Goal: Task Accomplishment & Management: Use online tool/utility

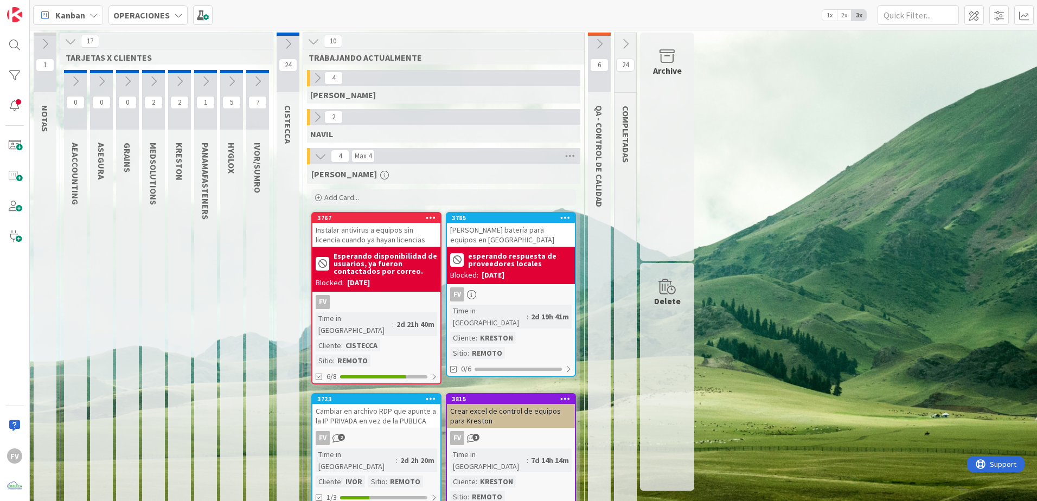
click at [320, 158] on icon at bounding box center [321, 156] width 12 height 12
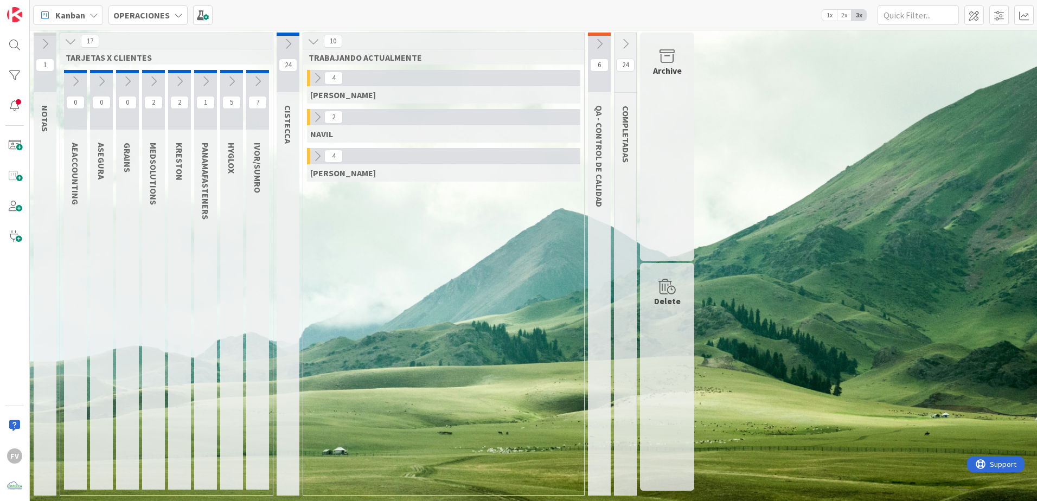
click at [315, 151] on icon at bounding box center [317, 156] width 12 height 12
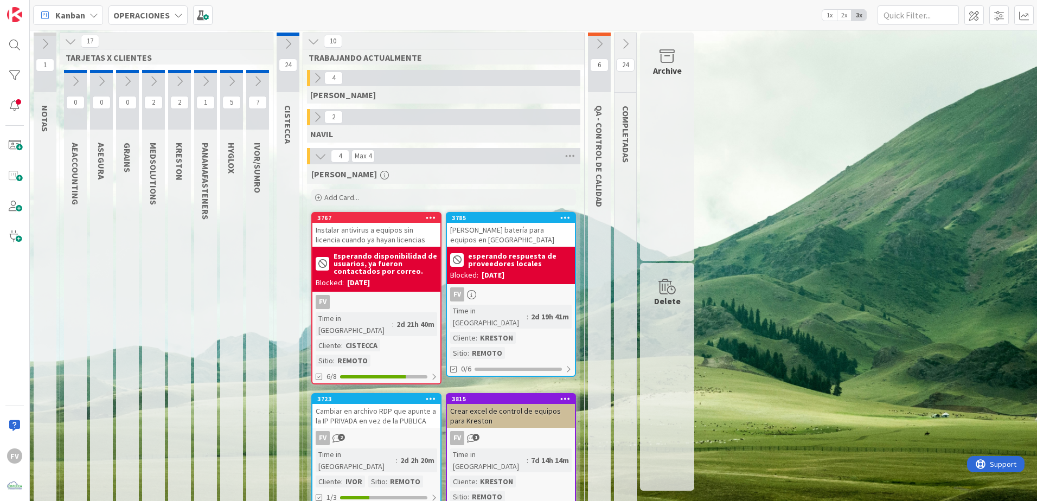
click at [69, 39] on icon at bounding box center [71, 41] width 12 height 12
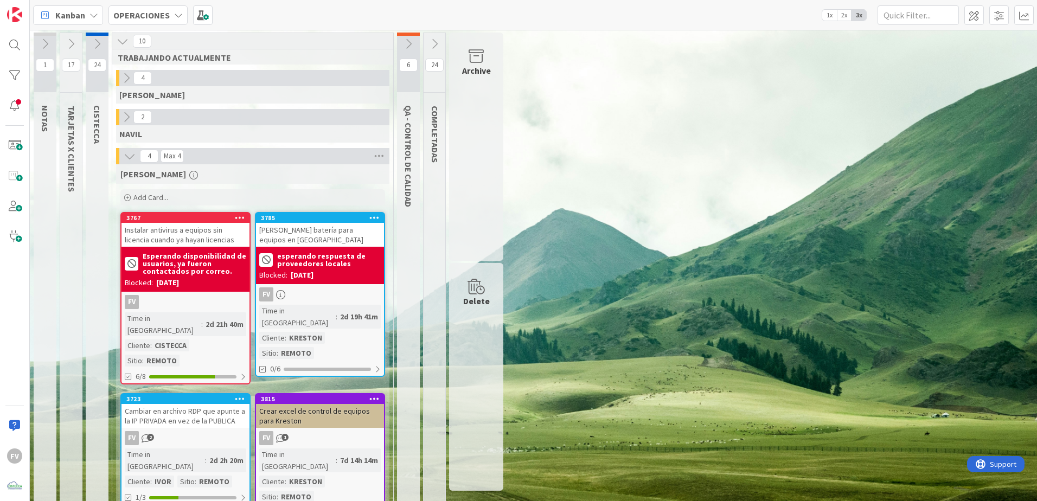
click at [73, 45] on icon at bounding box center [71, 44] width 12 height 12
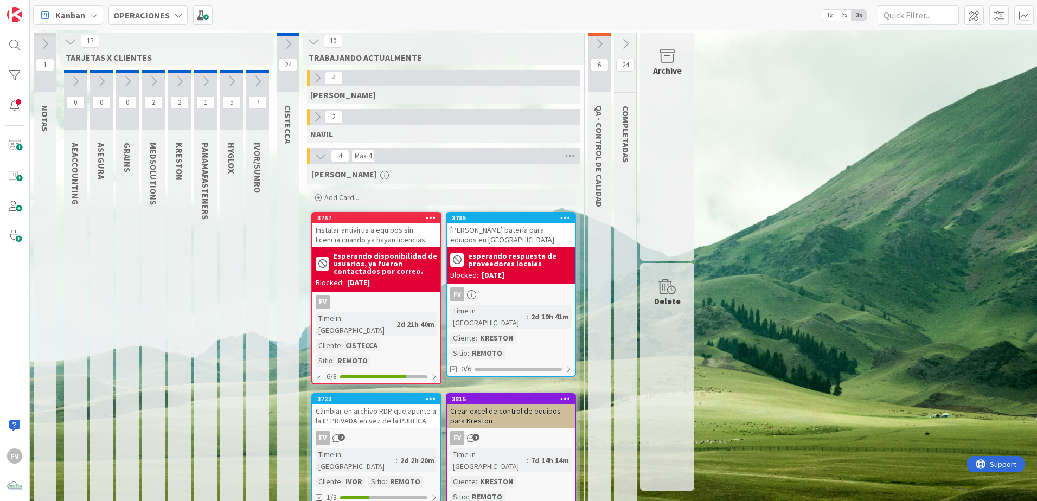
click at [151, 81] on icon at bounding box center [154, 81] width 12 height 12
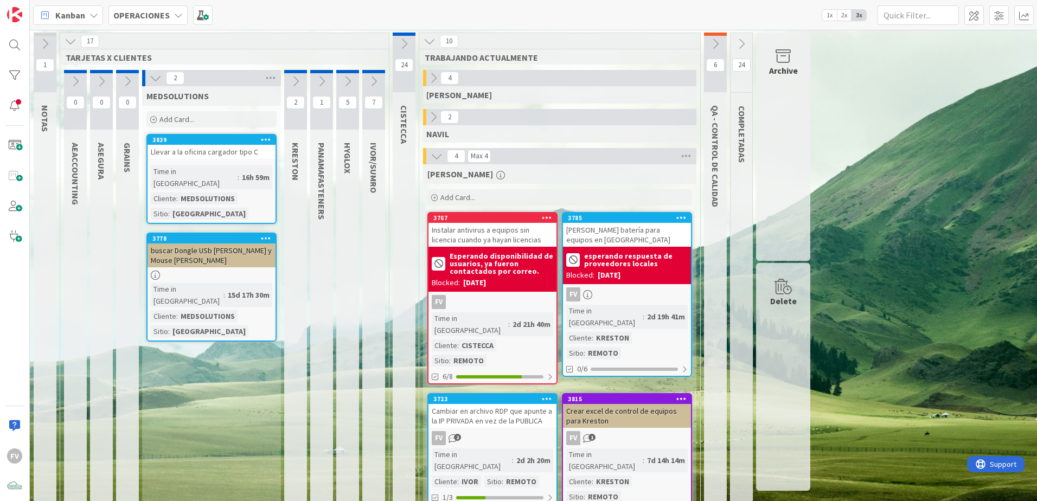
click at [149, 78] on button at bounding box center [156, 78] width 14 height 14
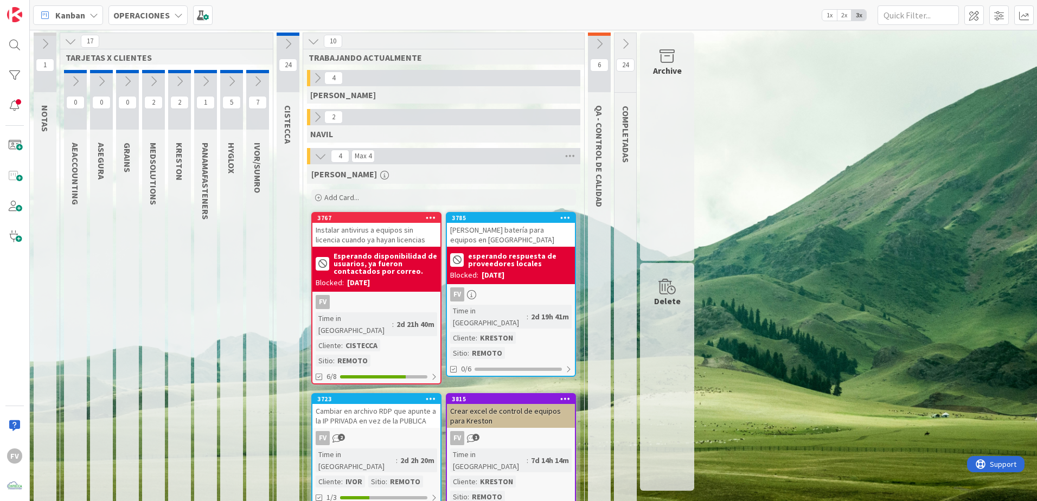
click at [154, 85] on icon at bounding box center [154, 81] width 12 height 12
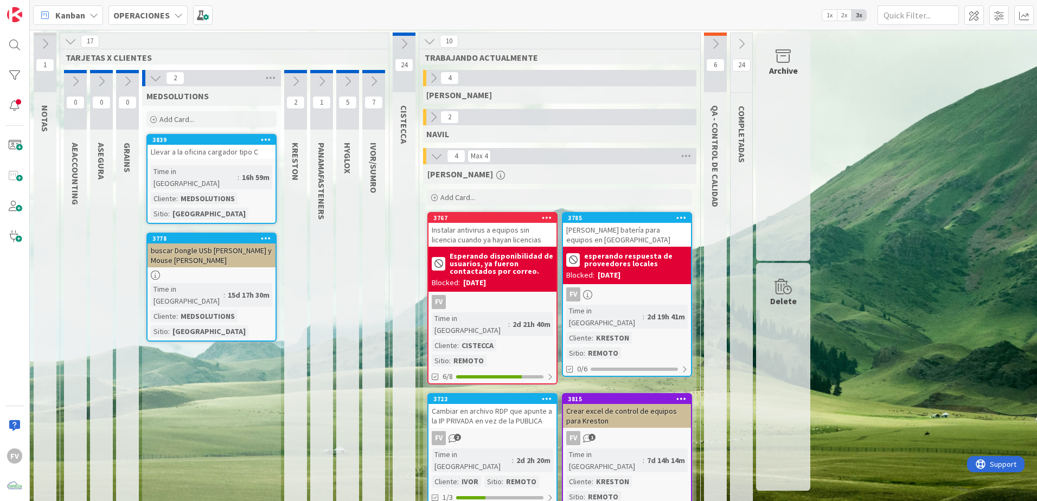
click at [192, 120] on span "Add Card..." at bounding box center [177, 119] width 35 height 10
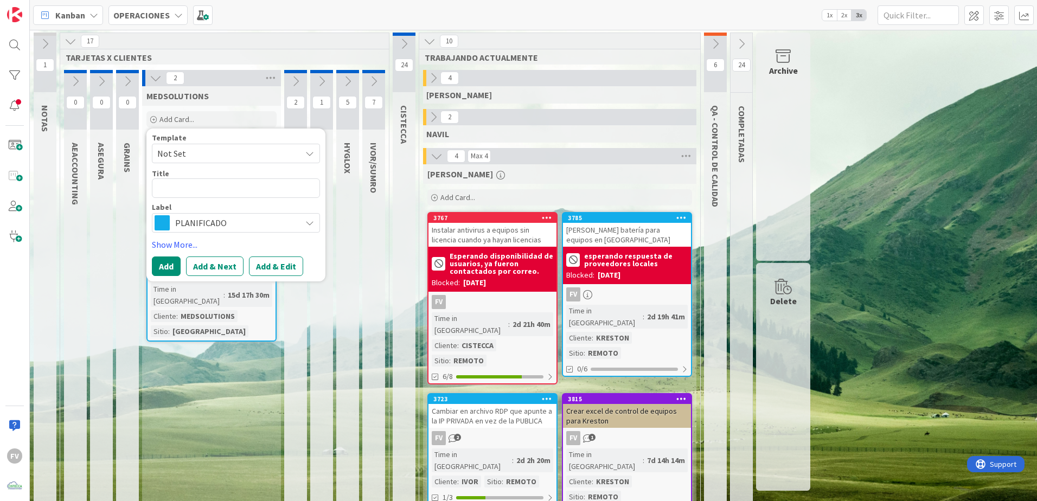
click at [259, 146] on span "Not Set" at bounding box center [236, 154] width 168 height 20
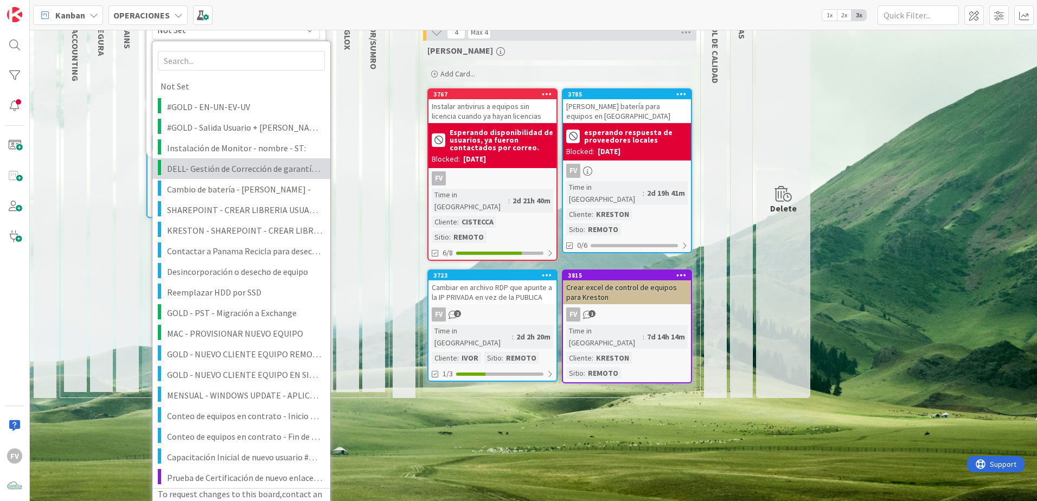
scroll to position [139, 0]
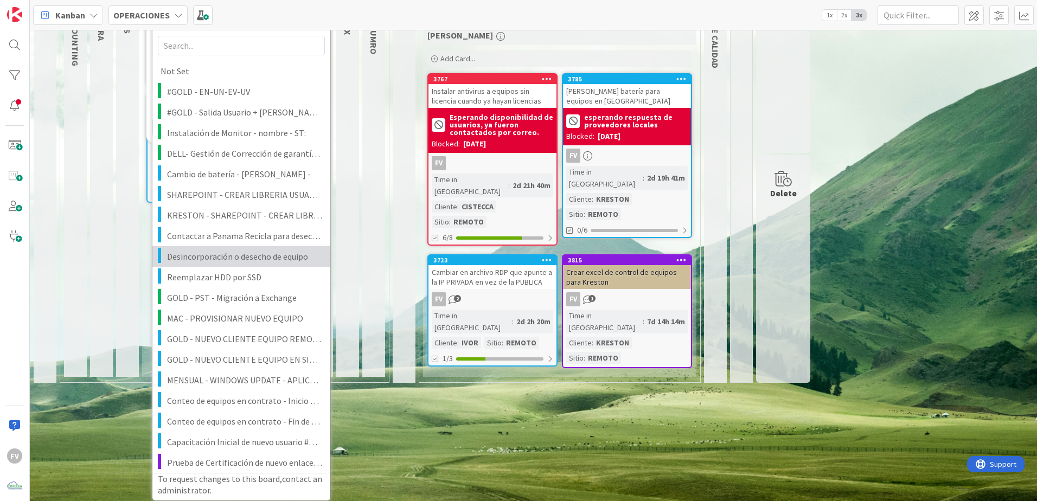
click at [267, 262] on span "Desincorporación o desecho de equipo" at bounding box center [244, 257] width 155 height 14
type textarea "x"
type textarea "Desincorporación o desecho de equipo"
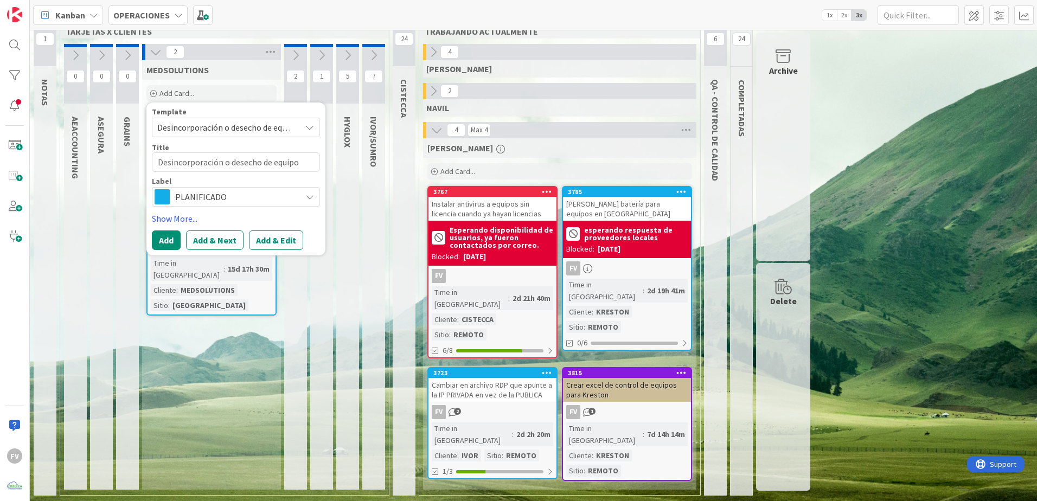
scroll to position [0, 0]
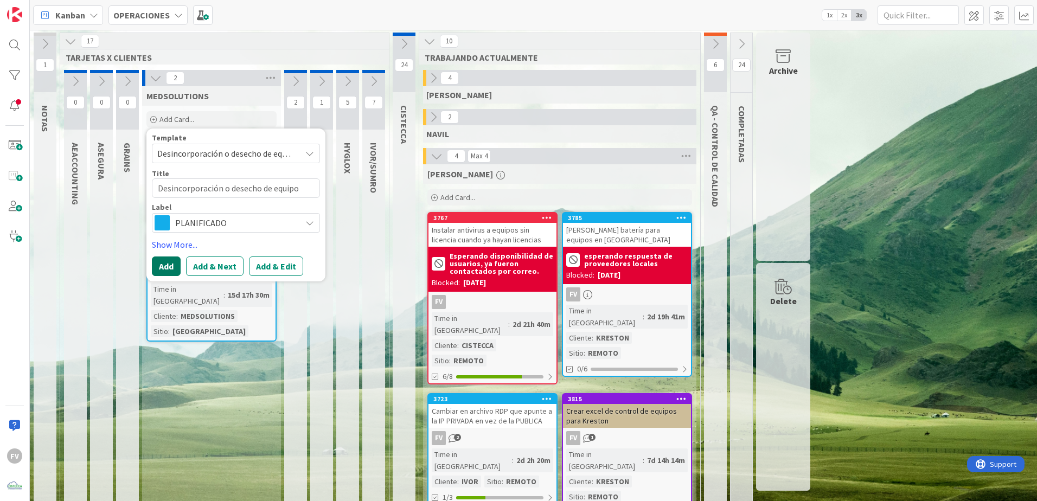
click at [163, 263] on button "Add" at bounding box center [166, 267] width 29 height 20
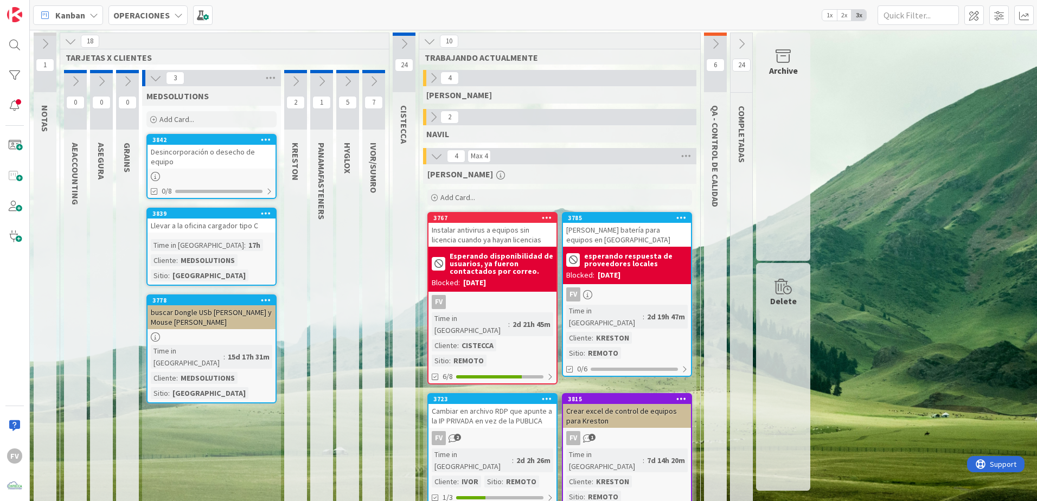
click at [199, 167] on div "Desincorporación o desecho de equipo" at bounding box center [212, 157] width 128 height 24
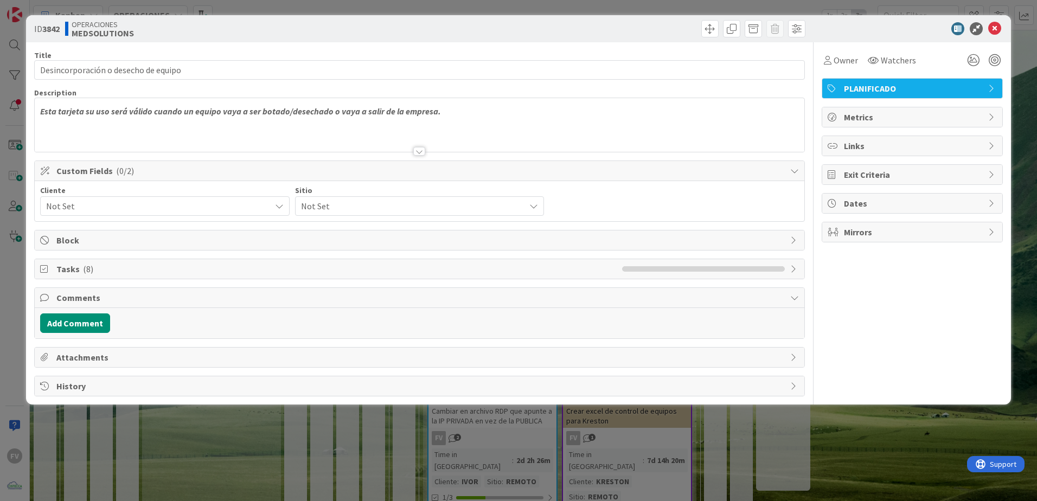
click at [134, 212] on span "Not Set" at bounding box center [155, 206] width 219 height 15
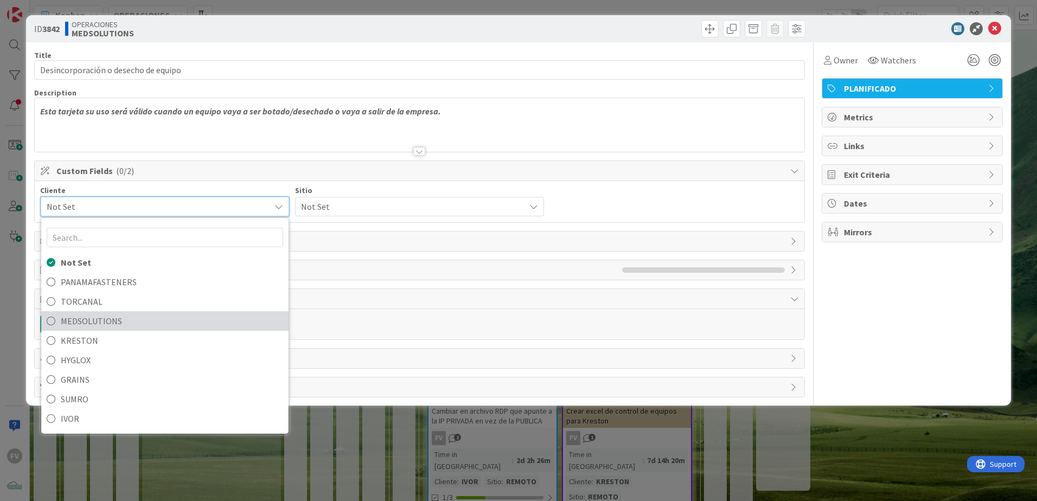
click at [136, 318] on span "MEDSOLUTIONS" at bounding box center [172, 321] width 222 height 16
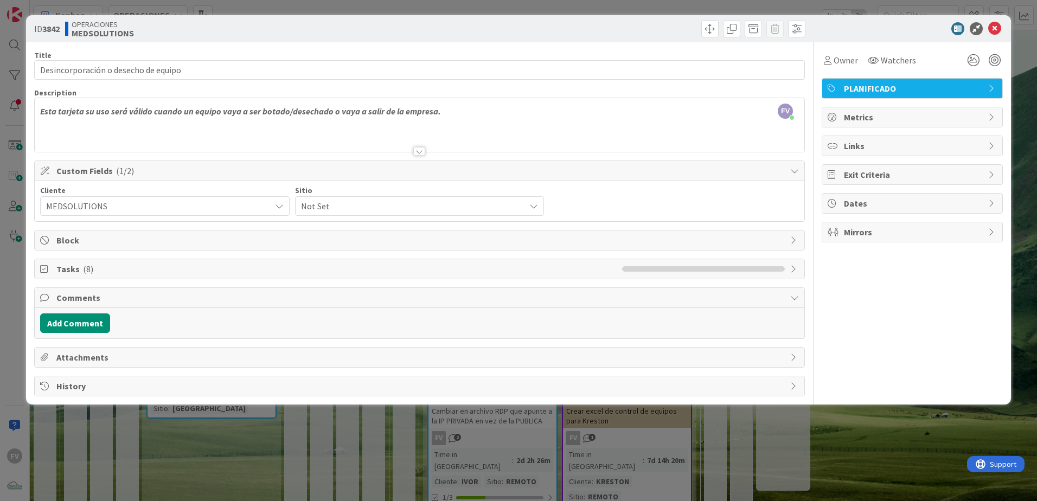
click at [371, 212] on span "Not Set" at bounding box center [410, 206] width 219 height 15
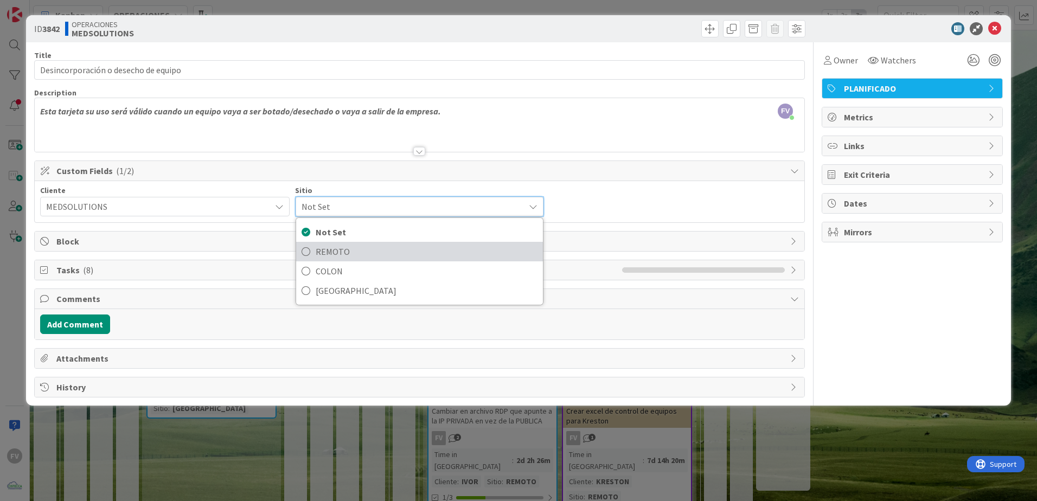
click at [358, 248] on span "REMOTO" at bounding box center [427, 252] width 222 height 16
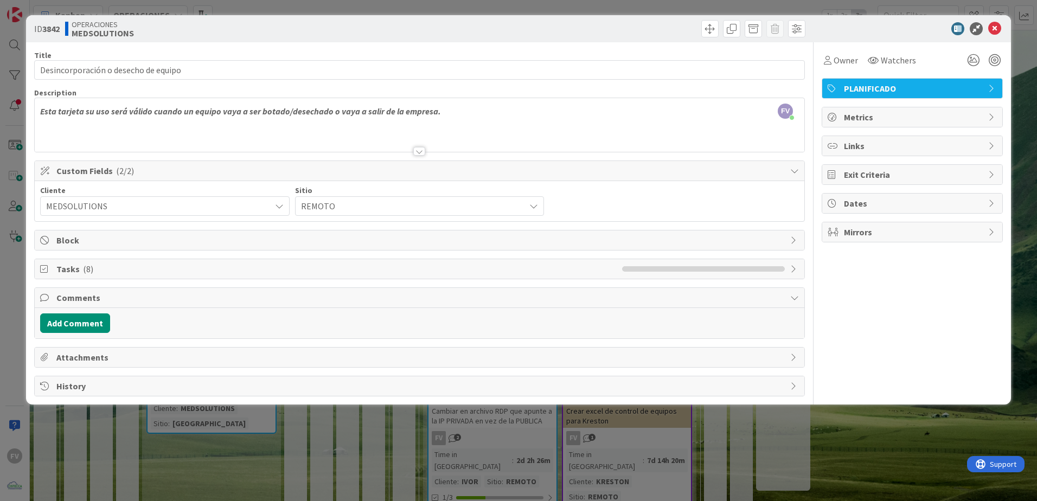
drag, startPoint x: 125, startPoint y: 299, endPoint x: 110, endPoint y: 269, distance: 33.2
click at [124, 297] on span "Comments" at bounding box center [420, 297] width 729 height 13
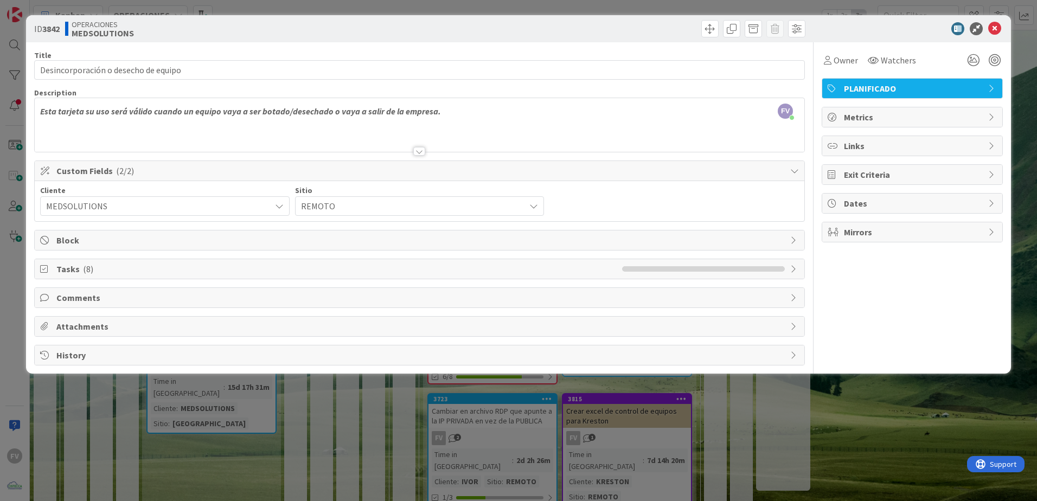
click at [110, 269] on span "Tasks ( 8 )" at bounding box center [336, 269] width 560 height 13
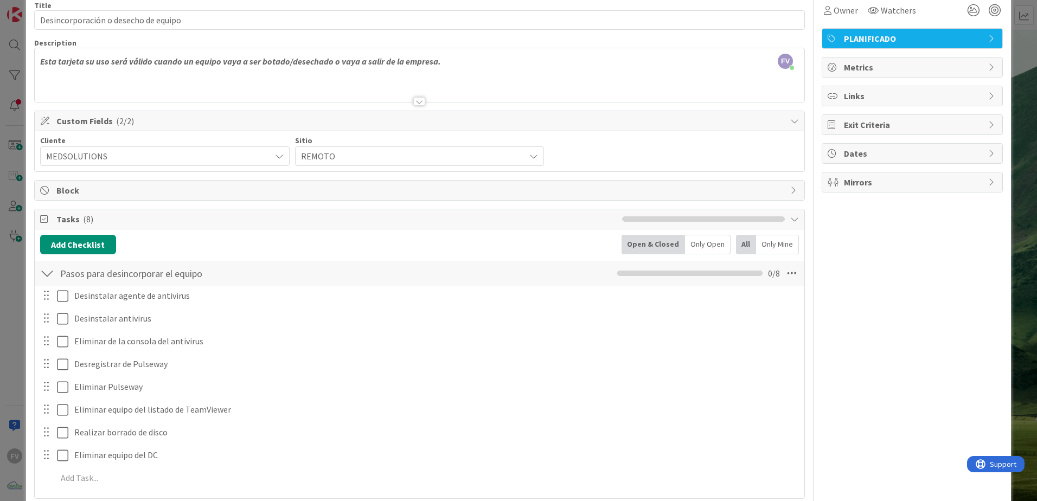
scroll to position [54, 0]
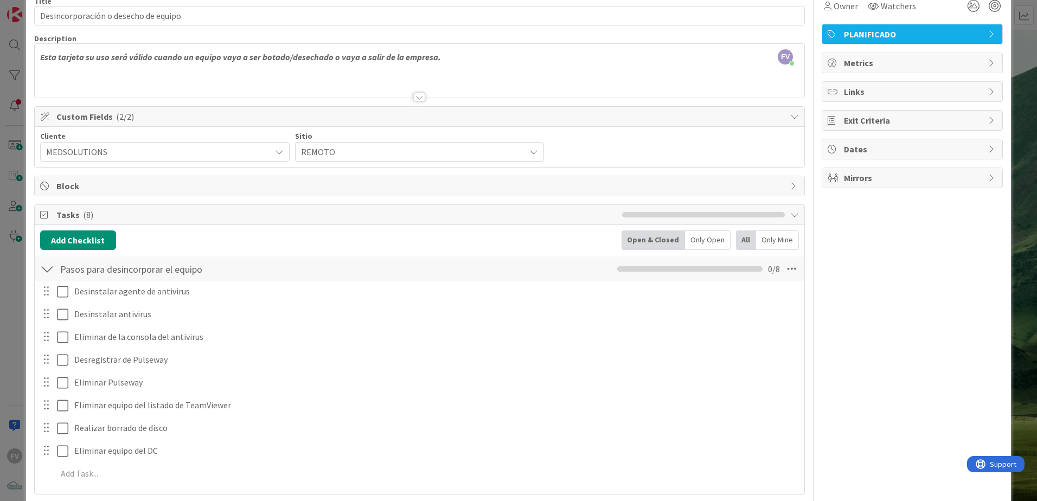
click at [382, 156] on span "REMOTO" at bounding box center [410, 151] width 219 height 15
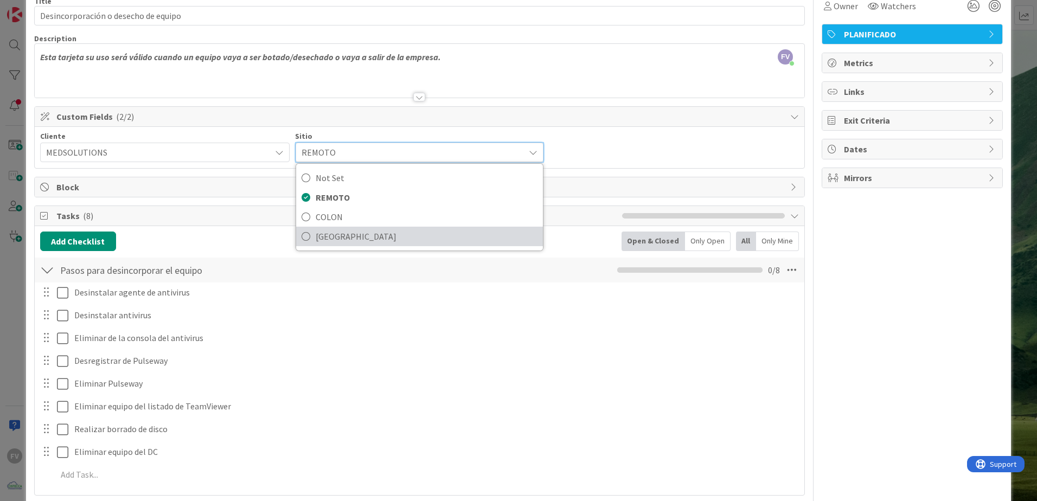
click at [375, 237] on span "PANAMA" at bounding box center [427, 236] width 222 height 16
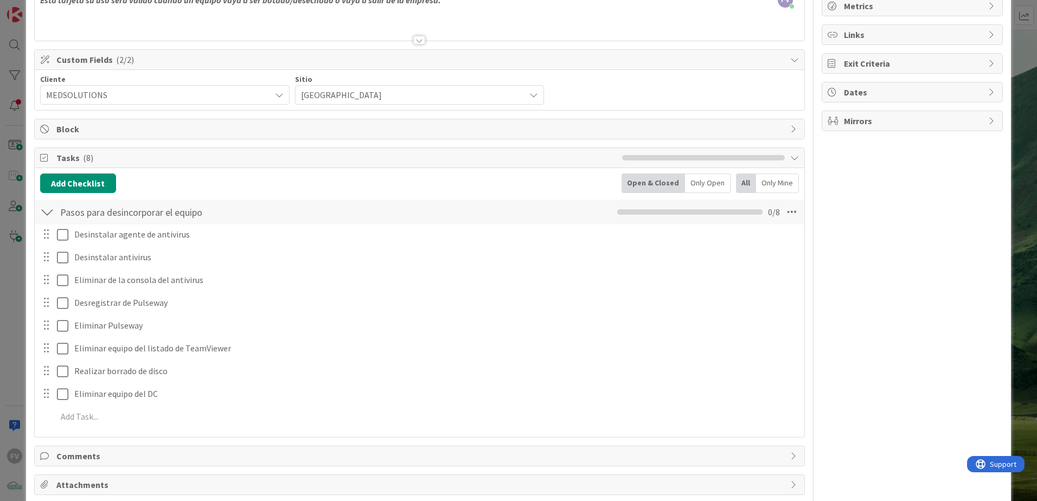
scroll to position [157, 0]
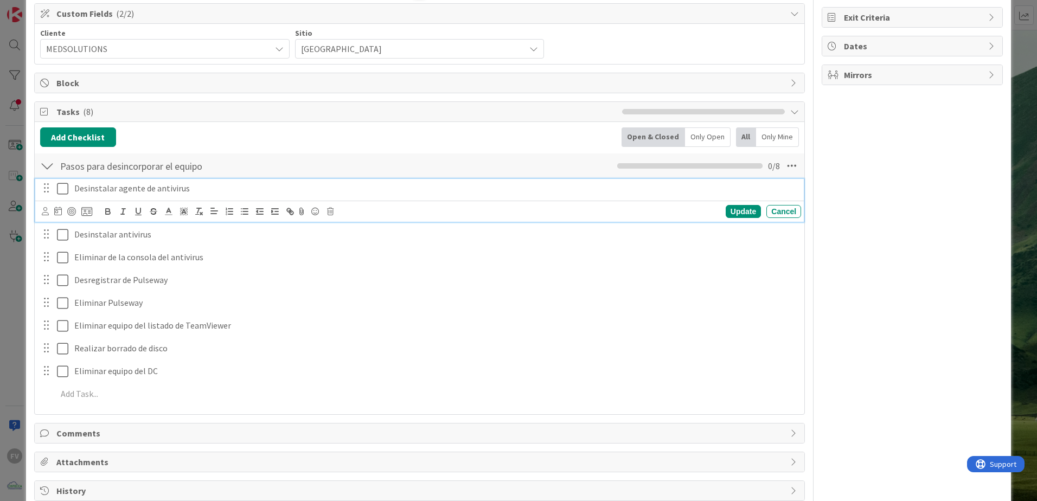
click at [61, 183] on icon at bounding box center [62, 188] width 11 height 13
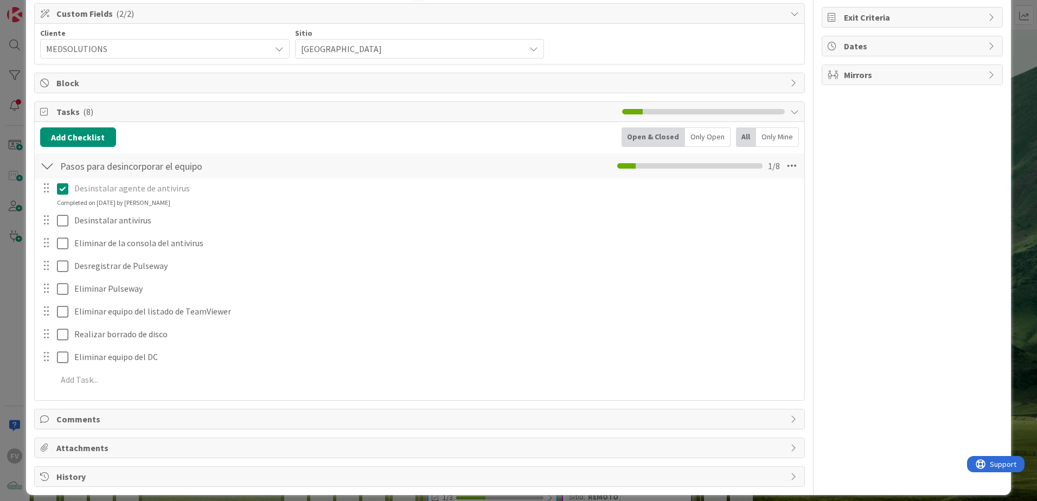
click at [60, 192] on icon at bounding box center [62, 188] width 11 height 13
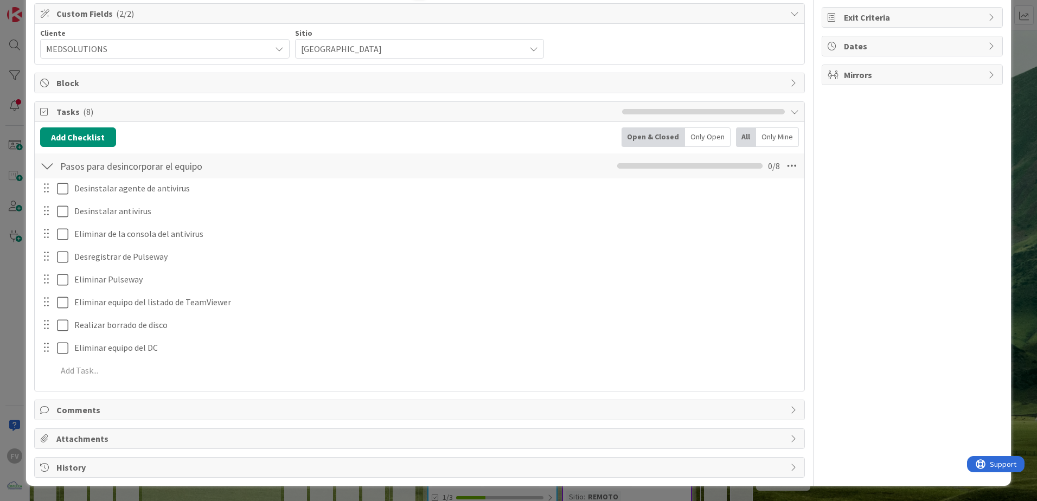
click at [1013, 105] on div "ID 3842 OPERACIONES MEDSOLUTIONS Title 36 / 128 Desincorporación o desecho de e…" at bounding box center [518, 250] width 1037 height 501
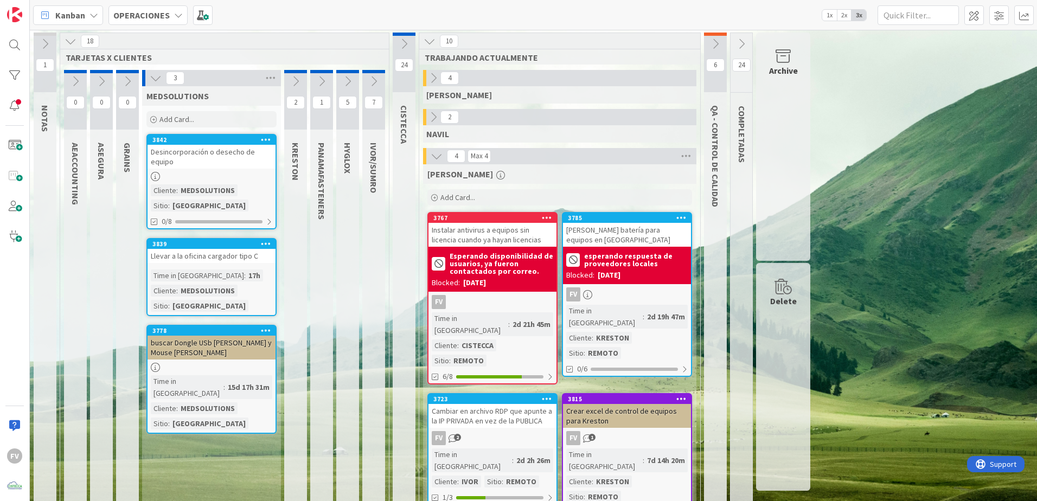
click at [201, 175] on div at bounding box center [212, 176] width 128 height 9
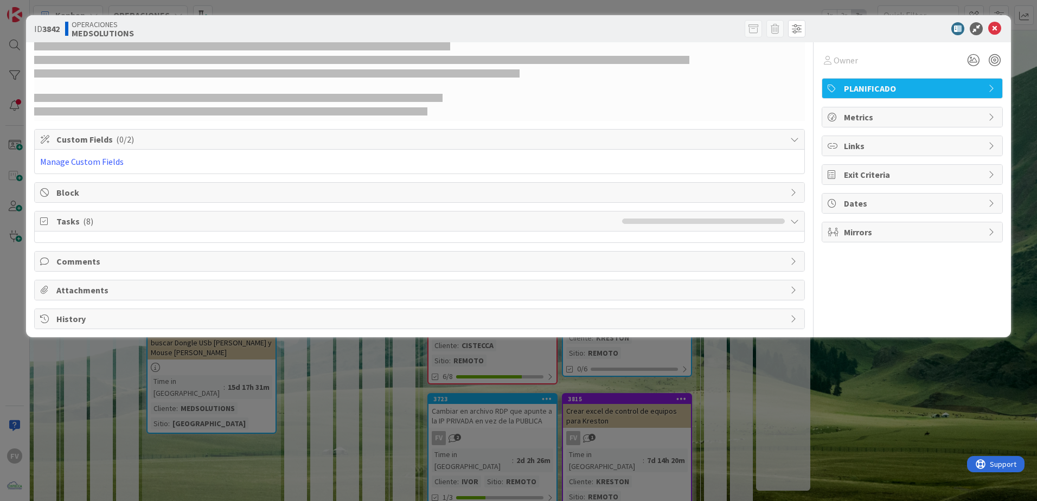
click at [199, 173] on div "Manage Custom Fields" at bounding box center [420, 162] width 770 height 24
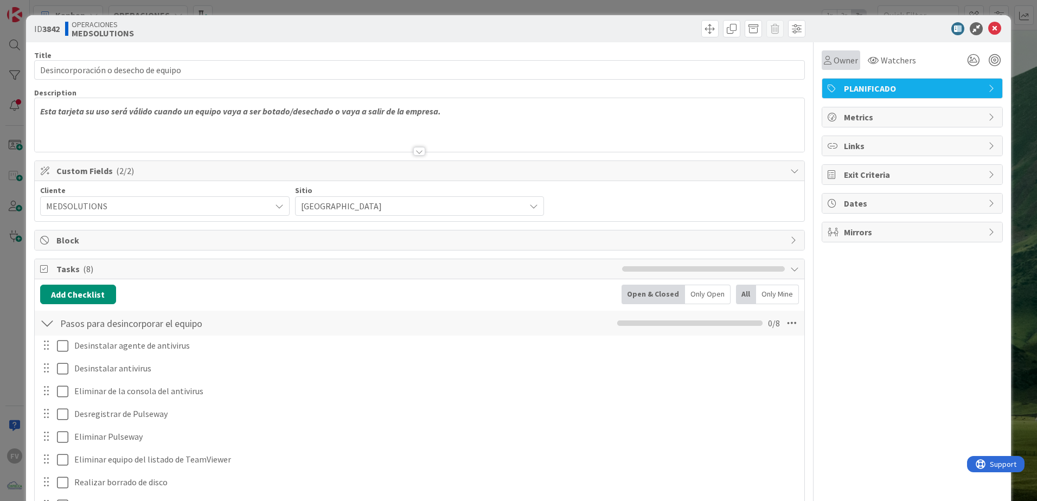
click at [839, 62] on span "Owner" at bounding box center [846, 60] width 24 height 13
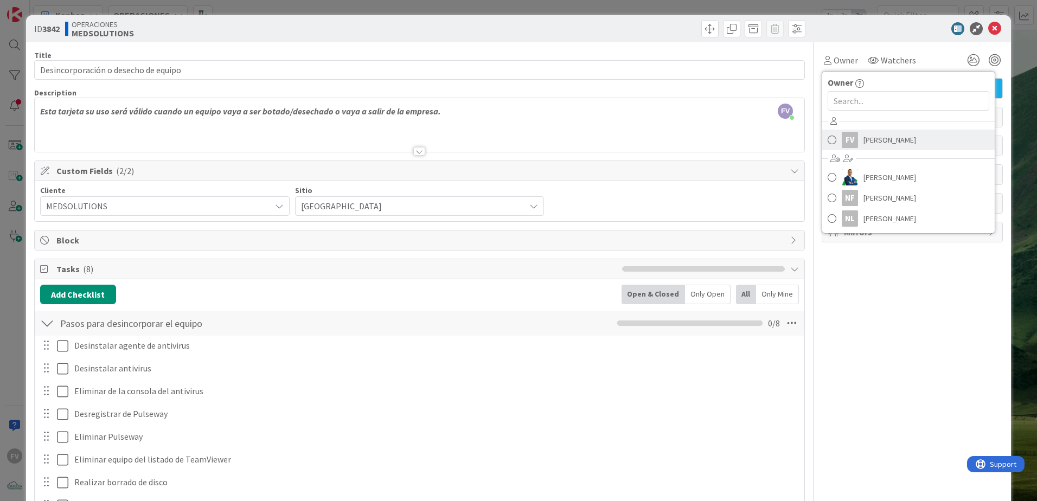
click at [872, 133] on span "Fernando Varela" at bounding box center [890, 140] width 53 height 16
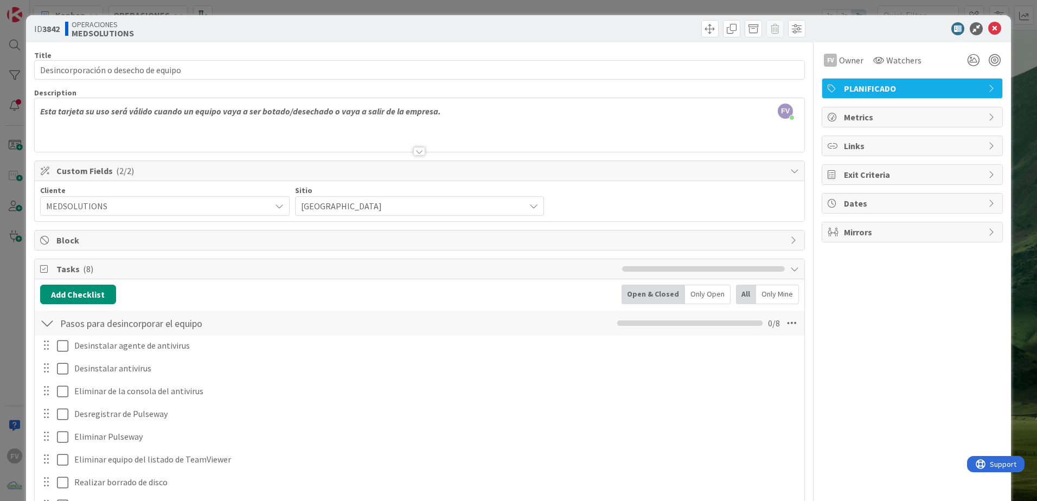
click at [903, 4] on div "ID 3842 OPERACIONES MEDSOLUTIONS Title 36 / 128 Desincorporación o desecho de e…" at bounding box center [518, 250] width 1037 height 501
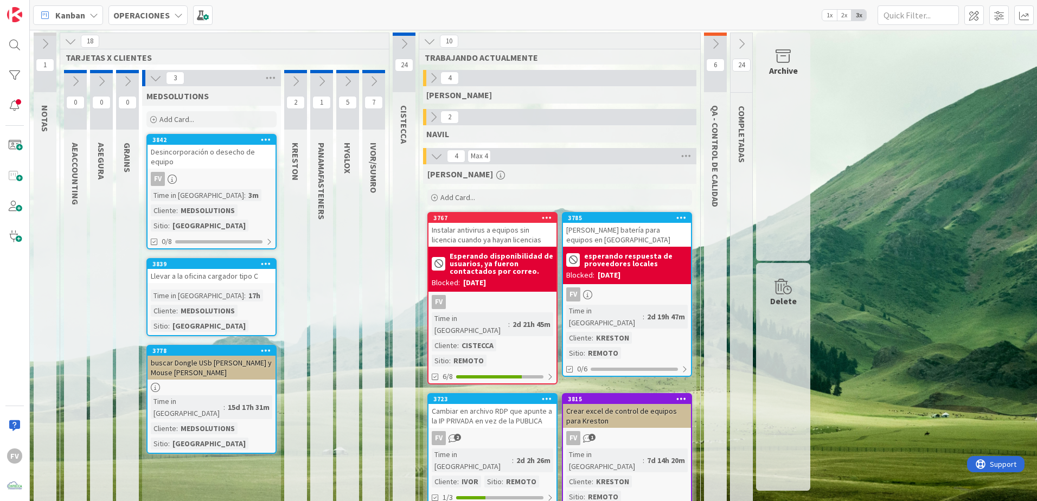
click at [151, 85] on div "3" at bounding box center [211, 78] width 139 height 16
click at [159, 80] on icon at bounding box center [156, 78] width 12 height 12
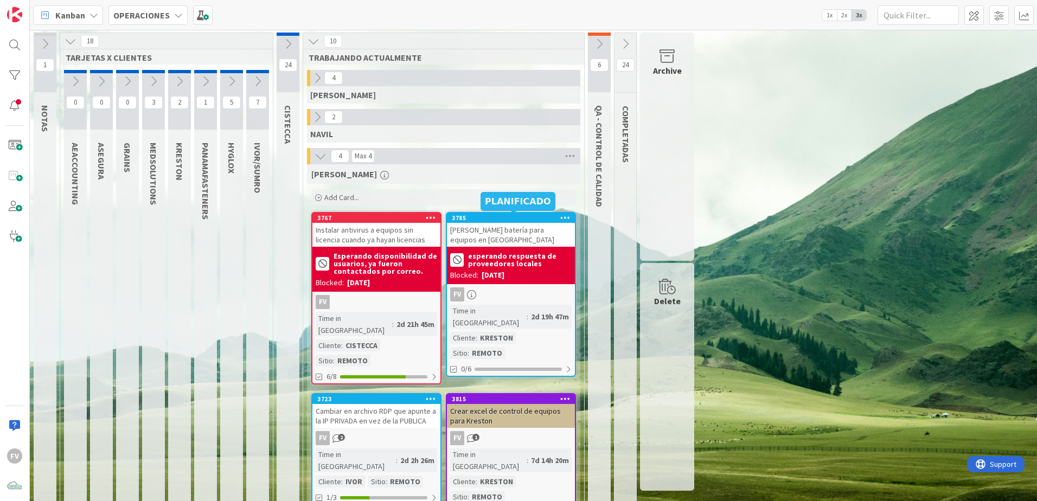
click at [829, 327] on div "1 NOTAS 18 TARJETAS X CLIENTES 0 AEACCOUNTING 0 ASEGURA 0 GRAINS 3 MEDSOLUTIONS…" at bounding box center [533, 280] width 1003 height 495
click at [396, 489] on div "FERNANDO Add Card... 3785 Cotizar batería para equipos en Kreston esperando res…" at bounding box center [443, 340] width 273 height 352
click at [157, 78] on icon at bounding box center [154, 81] width 12 height 12
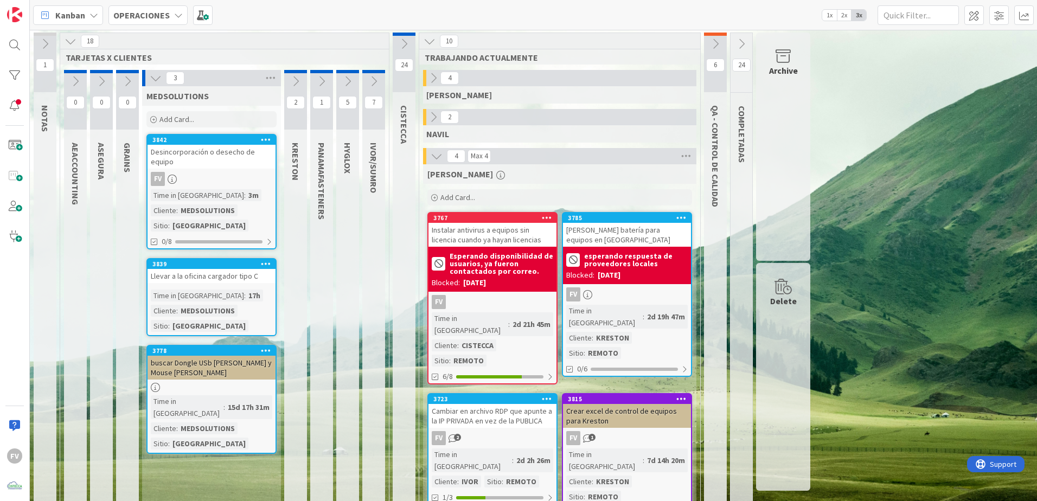
click at [184, 150] on div "Desincorporación o desecho de equipo" at bounding box center [212, 157] width 128 height 24
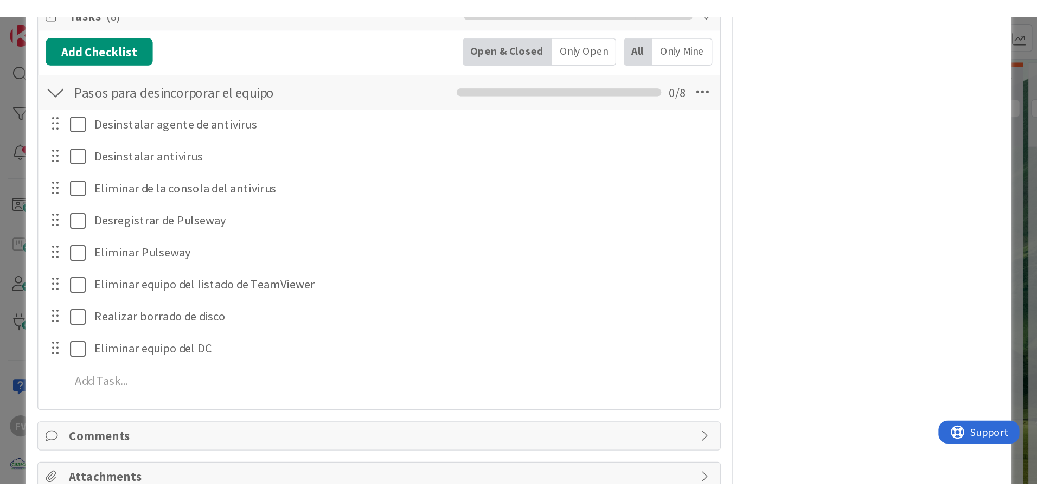
scroll to position [271, 0]
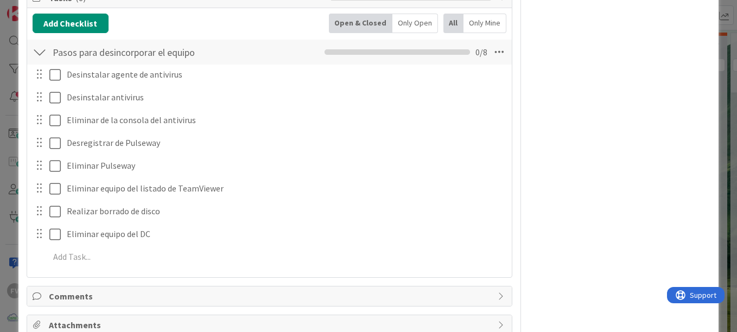
click at [535, 142] on div "FV Owner Watchers PLANIFICADO Metrics Links Exit Criteria Dates Mirrors" at bounding box center [619, 67] width 181 height 593
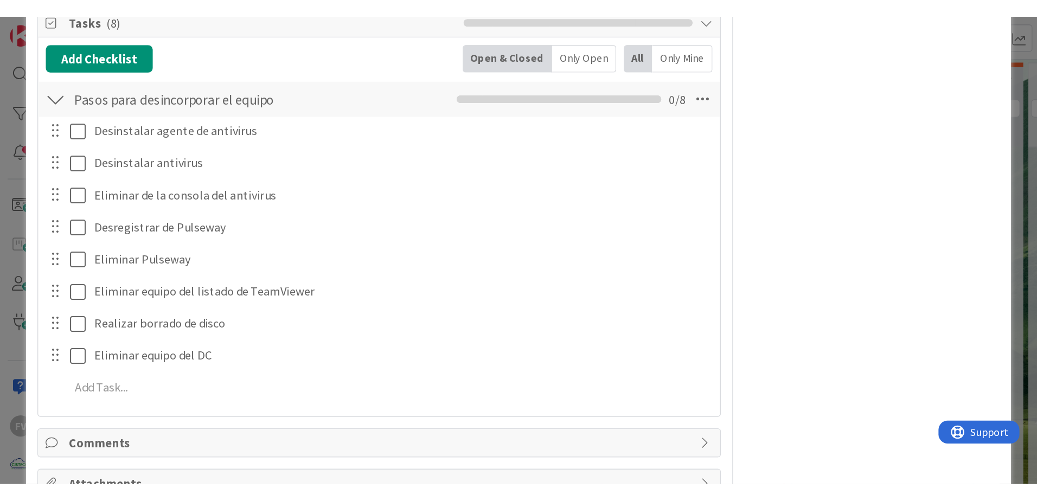
scroll to position [266, 0]
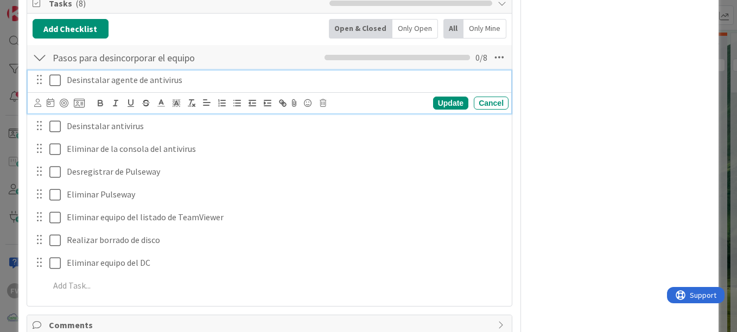
click at [54, 81] on icon at bounding box center [54, 80] width 11 height 13
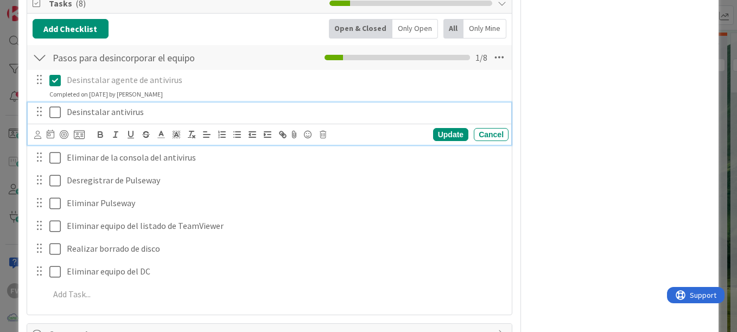
click at [50, 114] on icon at bounding box center [54, 112] width 11 height 13
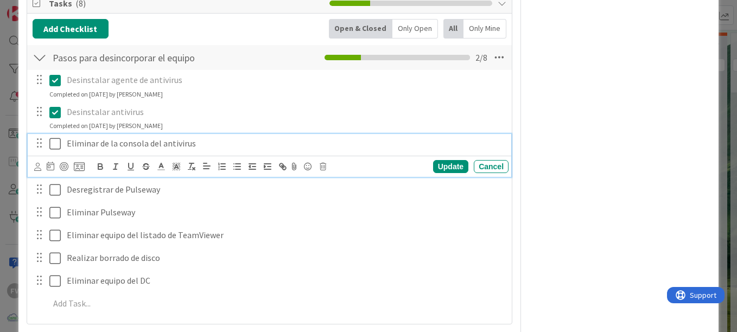
click at [50, 136] on button at bounding box center [55, 143] width 13 height 17
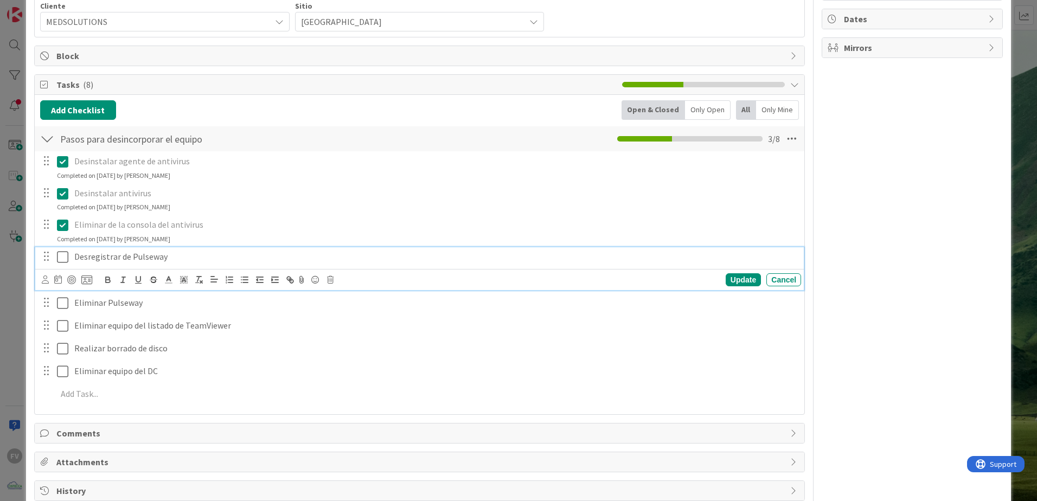
scroll to position [208, 0]
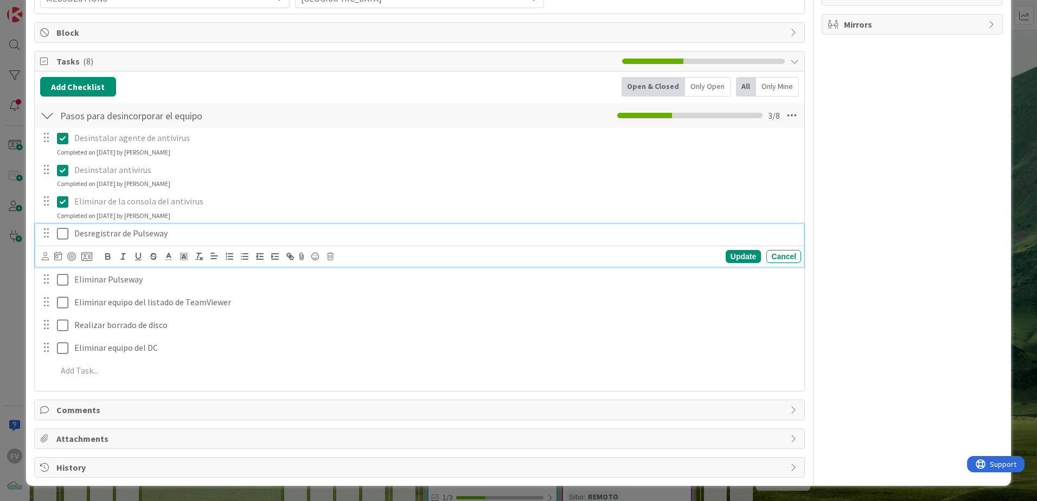
click at [63, 263] on div "Desregistrar de Pulseway Update Cancel" at bounding box center [419, 245] width 769 height 43
click at [66, 234] on icon at bounding box center [62, 233] width 11 height 13
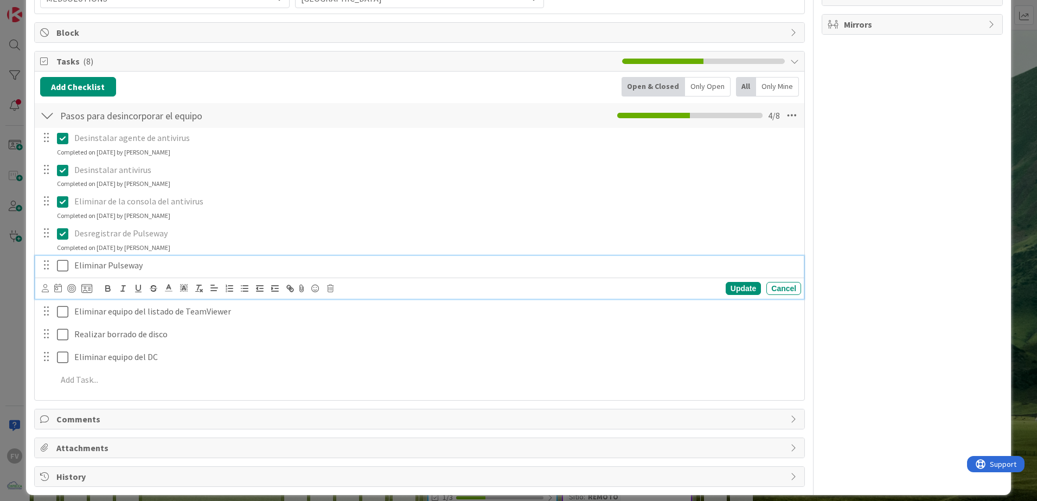
click at [65, 278] on div "Eliminar Pulseway Update Cancel" at bounding box center [419, 277] width 769 height 43
click at [63, 263] on icon at bounding box center [62, 265] width 11 height 13
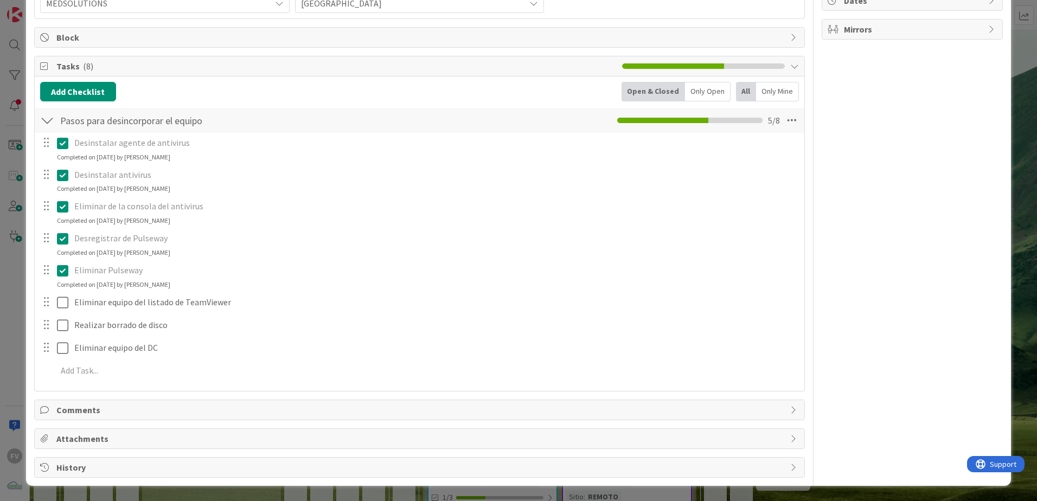
click at [875, 242] on div "FV Owner Watchers PLANIFICADO Metrics Links Exit Criteria Dates Mirrors" at bounding box center [912, 158] width 181 height 639
click at [13, 282] on div "ID 3842 OPERACIONES MEDSOLUTIONS Title 36 / 128 Desincorporación o desecho de e…" at bounding box center [518, 250] width 1037 height 501
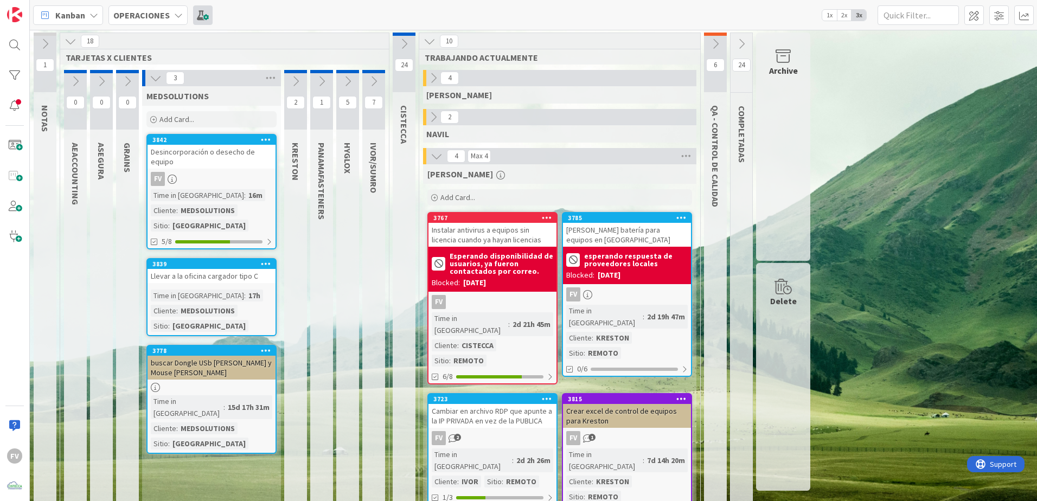
click at [203, 16] on span at bounding box center [203, 15] width 20 height 20
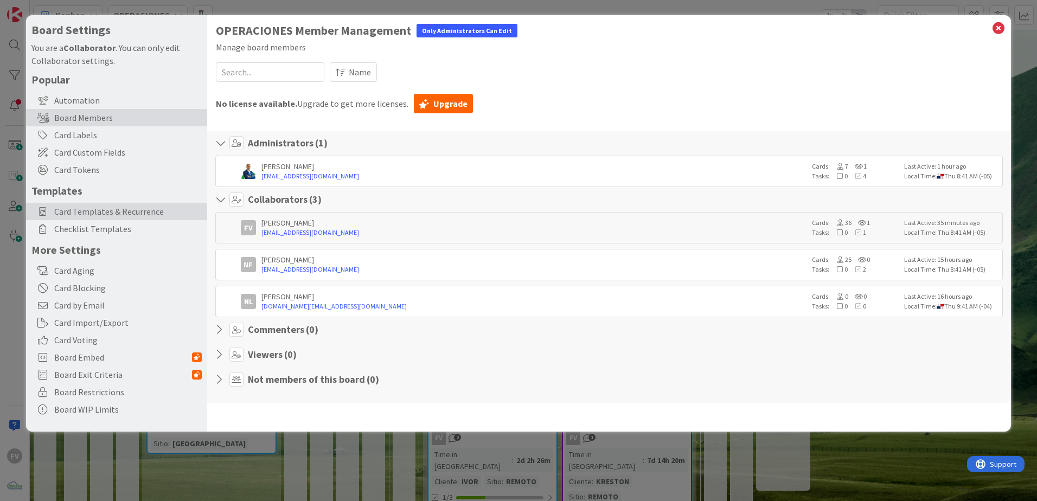
click at [132, 213] on span "Card Templates & Recurrence" at bounding box center [128, 211] width 148 height 13
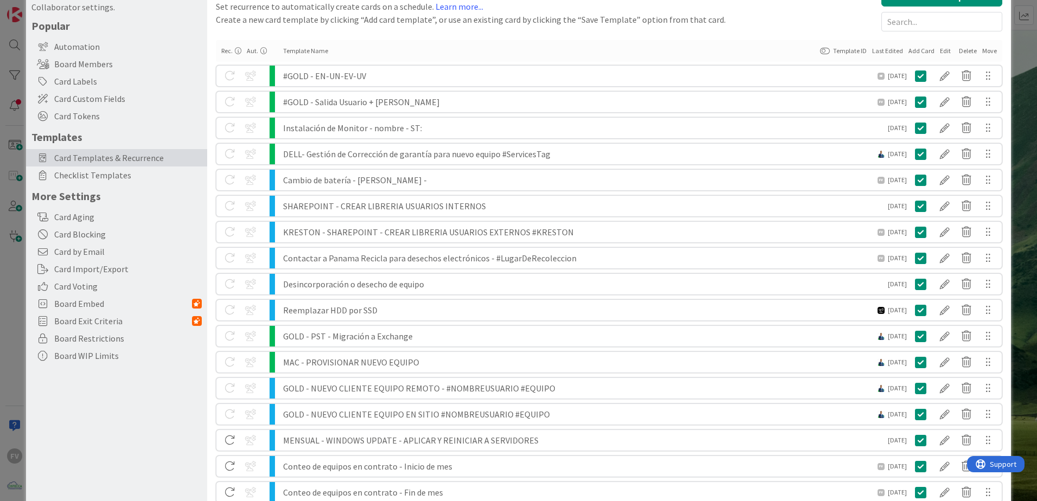
scroll to position [54, 0]
click at [934, 279] on div at bounding box center [945, 284] width 22 height 18
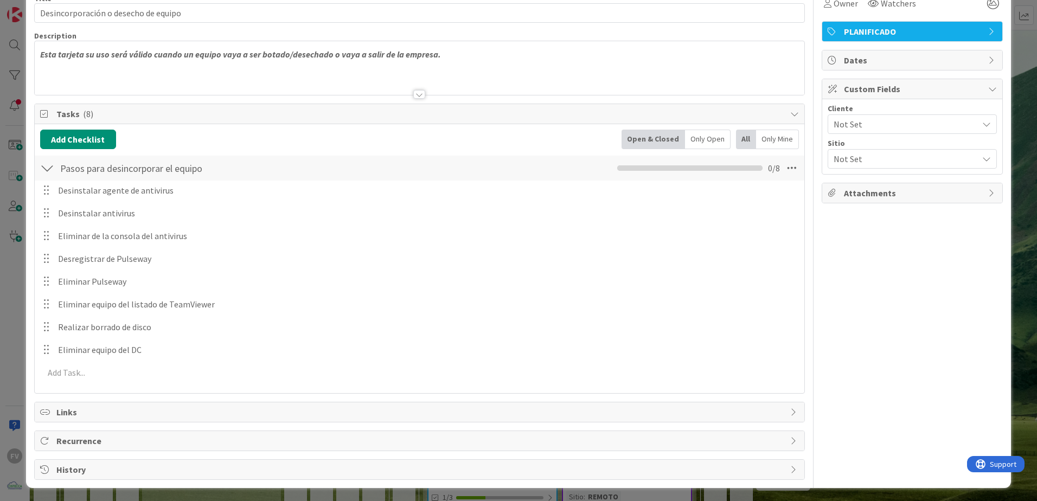
scroll to position [69, 0]
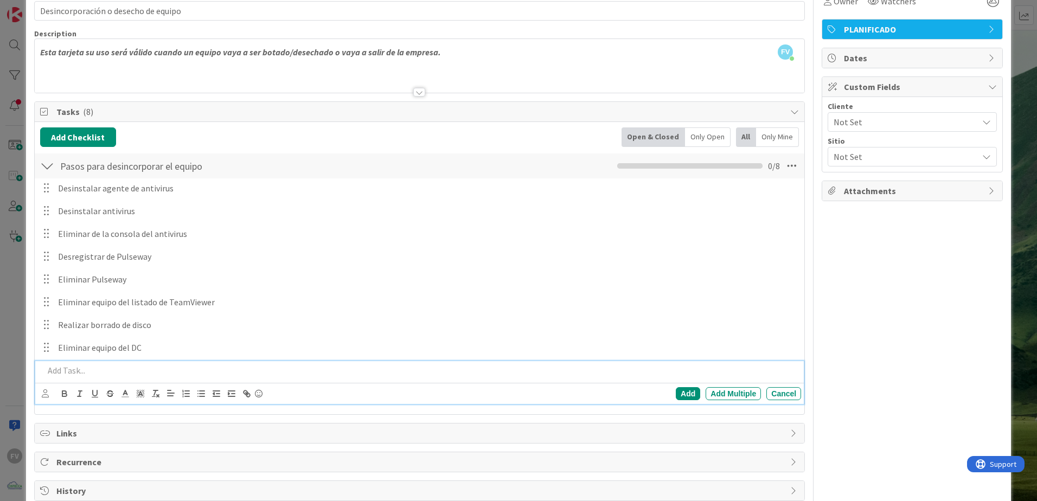
click at [121, 370] on p at bounding box center [420, 371] width 753 height 12
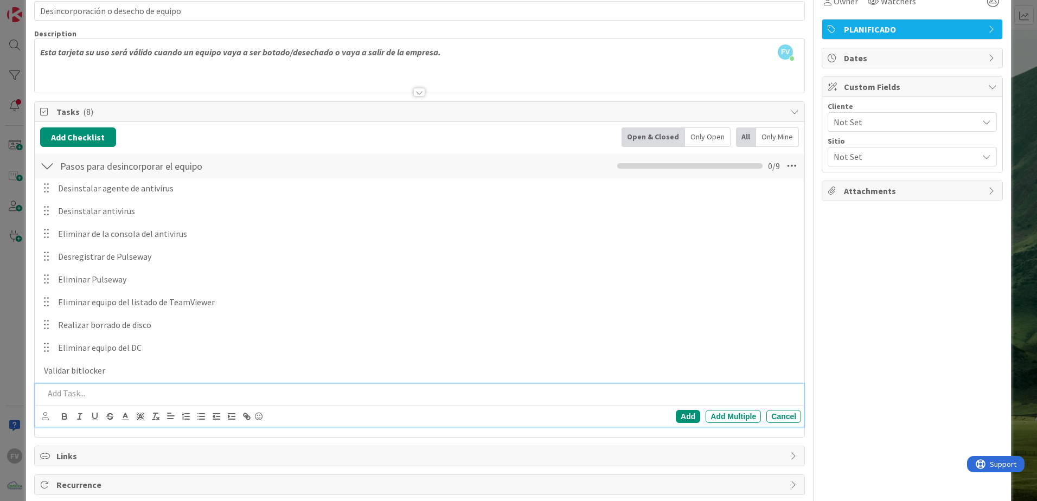
scroll to position [92, 0]
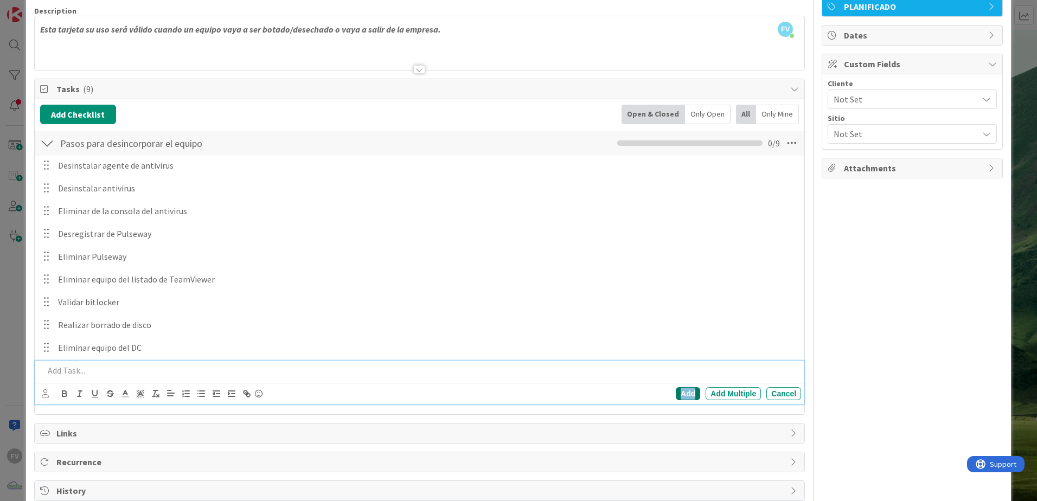
click at [686, 393] on div "Add" at bounding box center [688, 393] width 24 height 13
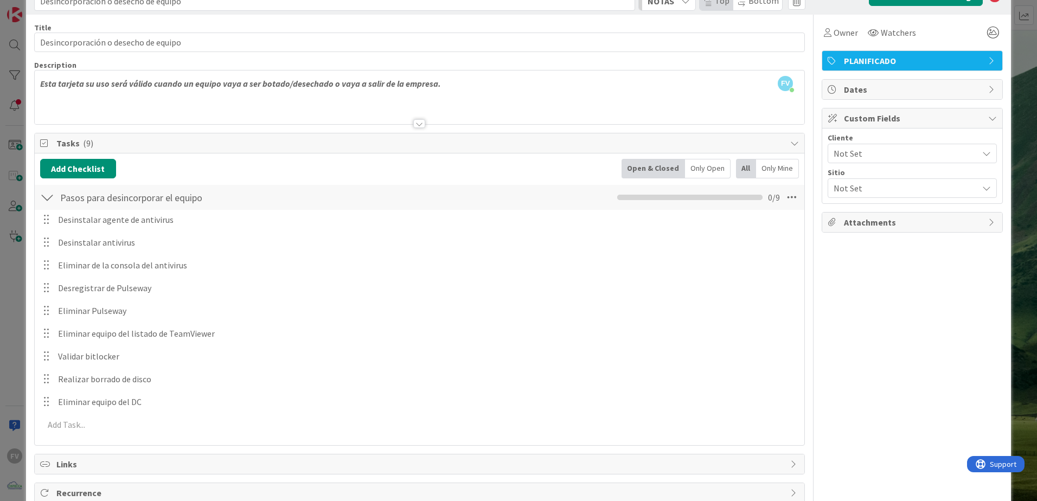
scroll to position [0, 0]
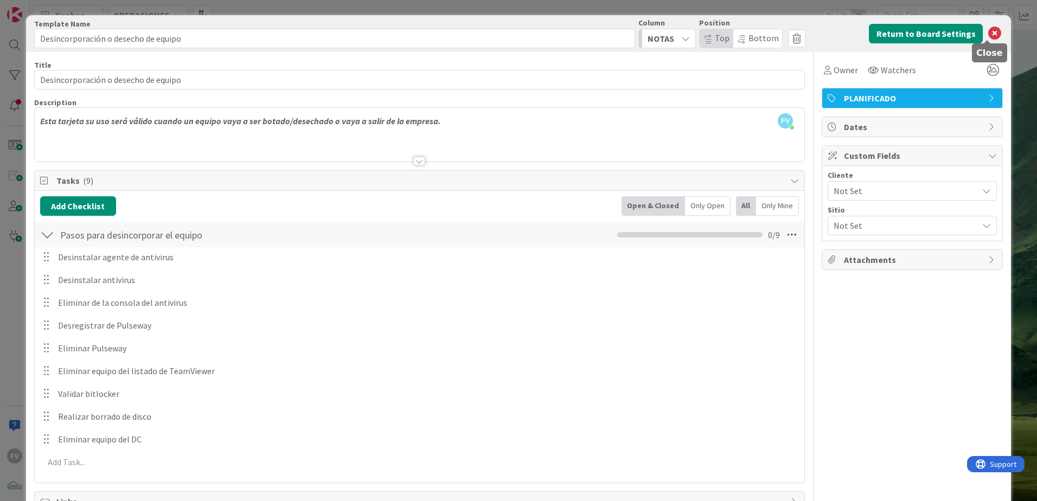
click at [988, 37] on icon at bounding box center [994, 33] width 13 height 13
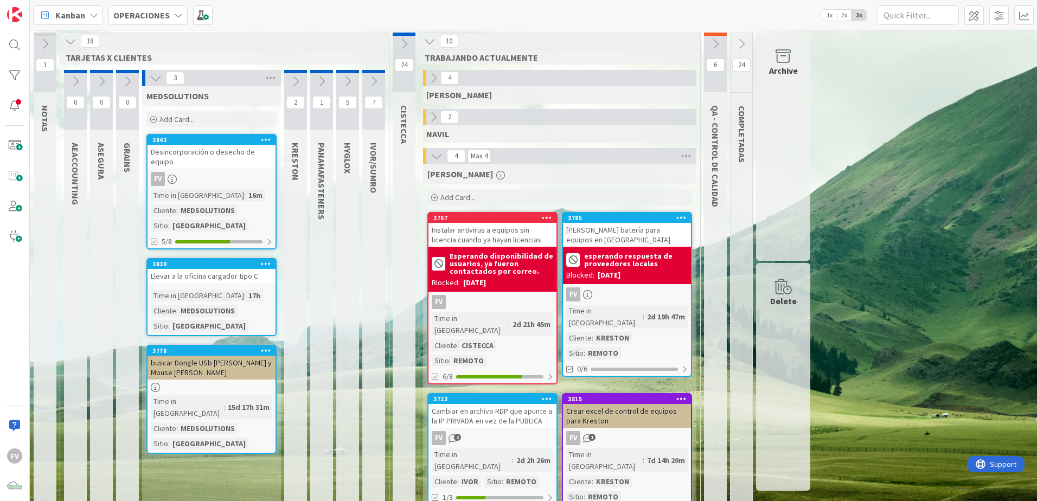
click at [225, 171] on div "3842 Desincorporación o desecho de equipo FV Time in Column : 16m Cliente : MED…" at bounding box center [211, 192] width 130 height 116
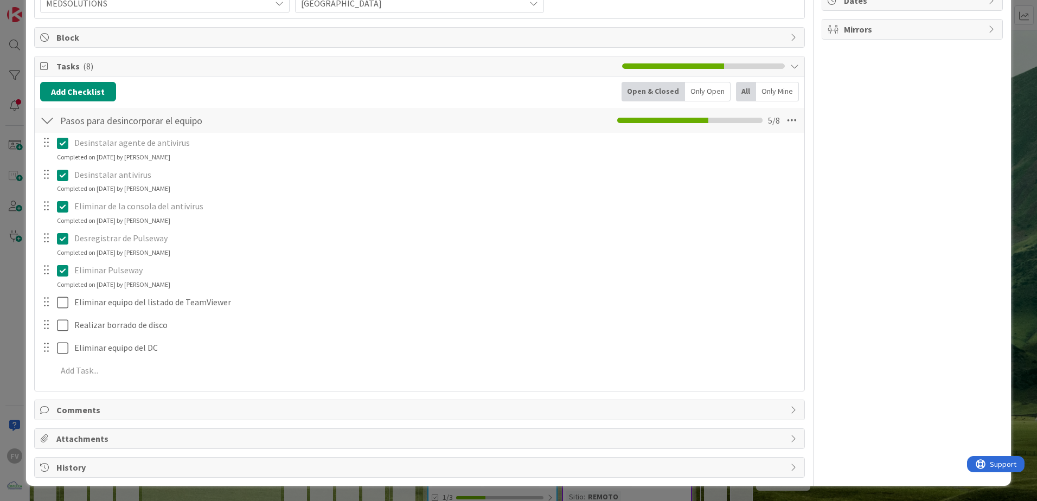
click at [139, 384] on div "Desinstalar agente de antivirus Update Cancel Completed on 09/10/2025 by Fernan…" at bounding box center [419, 259] width 759 height 252
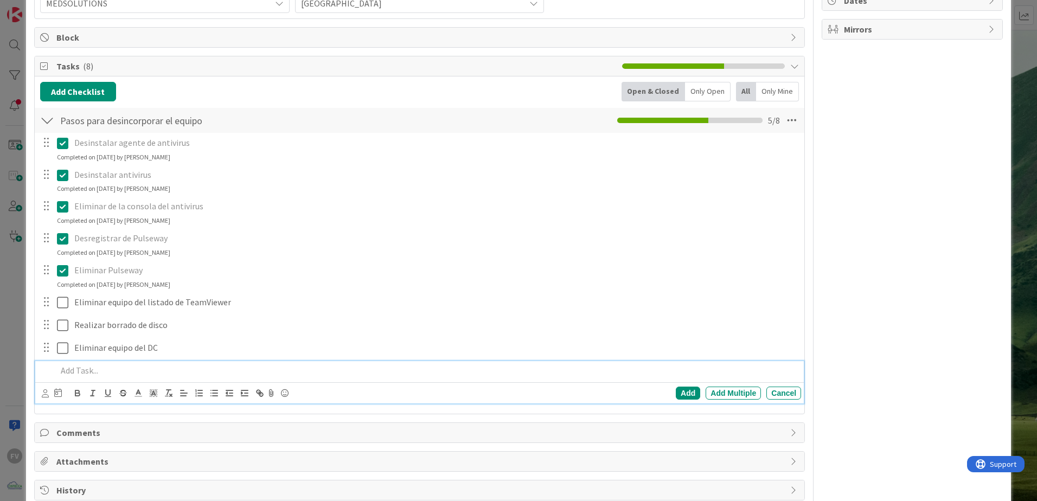
click at [135, 376] on p at bounding box center [427, 371] width 740 height 12
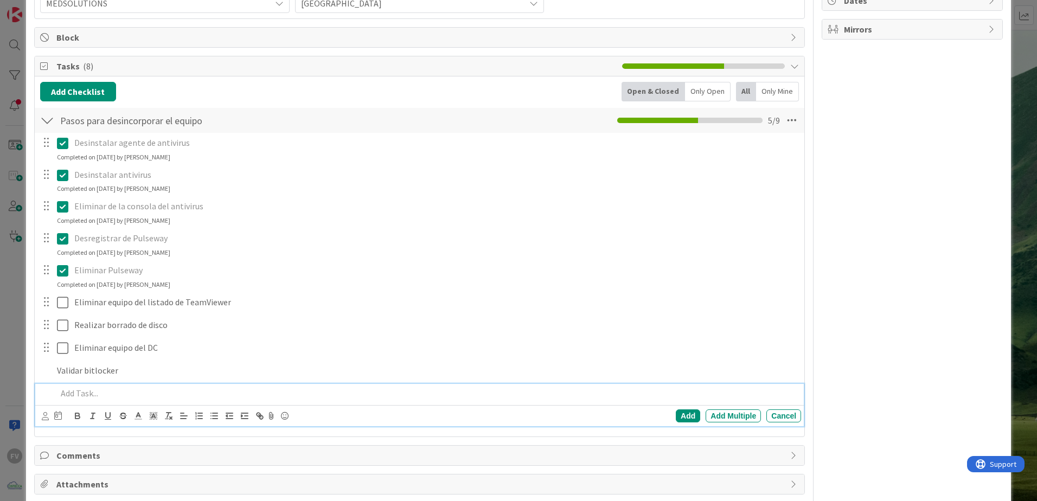
scroll to position [226, 0]
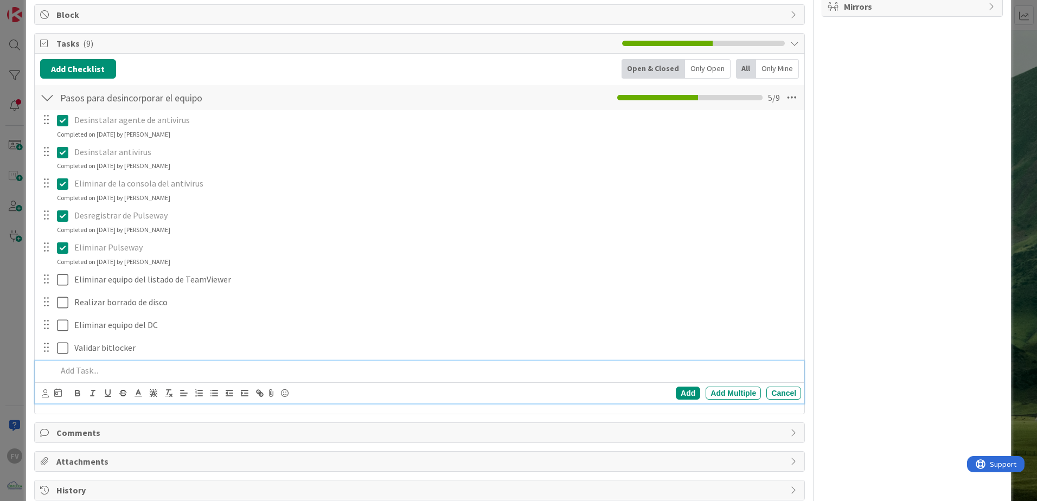
click at [864, 289] on div "FV Owner Watchers PLANIFICADO Metrics Links Exit Criteria Dates Mirrors" at bounding box center [912, 159] width 181 height 684
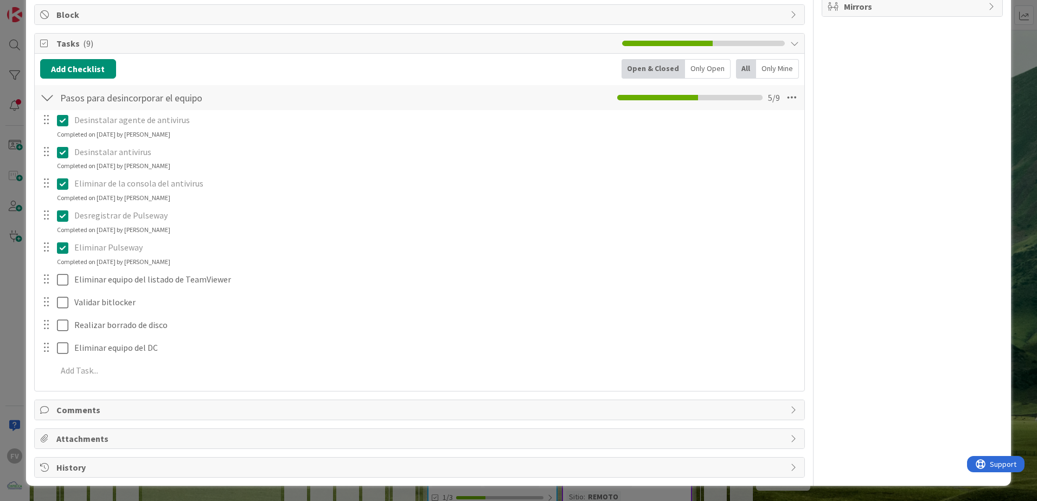
click at [1010, 92] on div "ID 3842 OPERACIONES MEDSOLUTIONS Title 36 / 128 Desincorporación o desecho de e…" at bounding box center [518, 250] width 1037 height 501
click at [1015, 386] on div "ID 3842 OPERACIONES MEDSOLUTIONS Title 36 / 128 Desincorporación o desecho de e…" at bounding box center [518, 250] width 1037 height 501
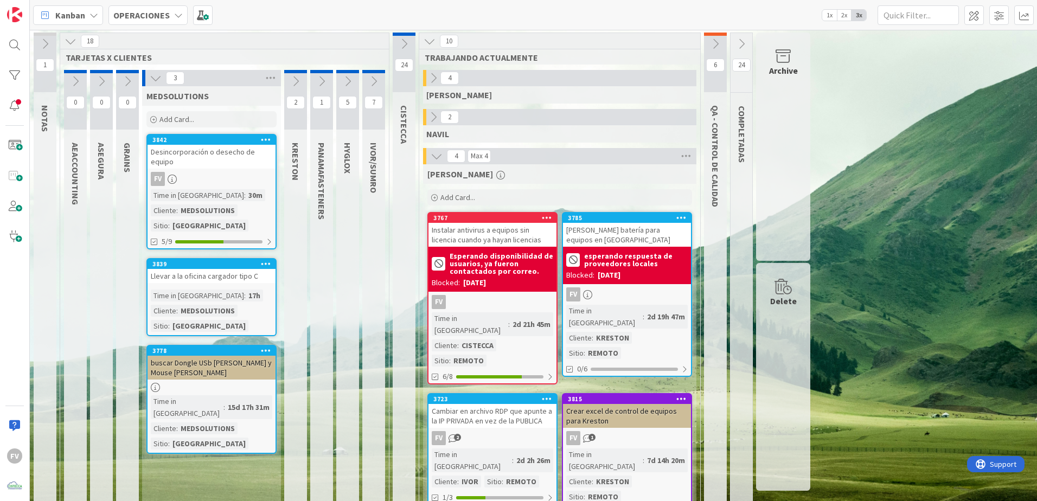
click at [771, 93] on div "Archive" at bounding box center [783, 147] width 54 height 228
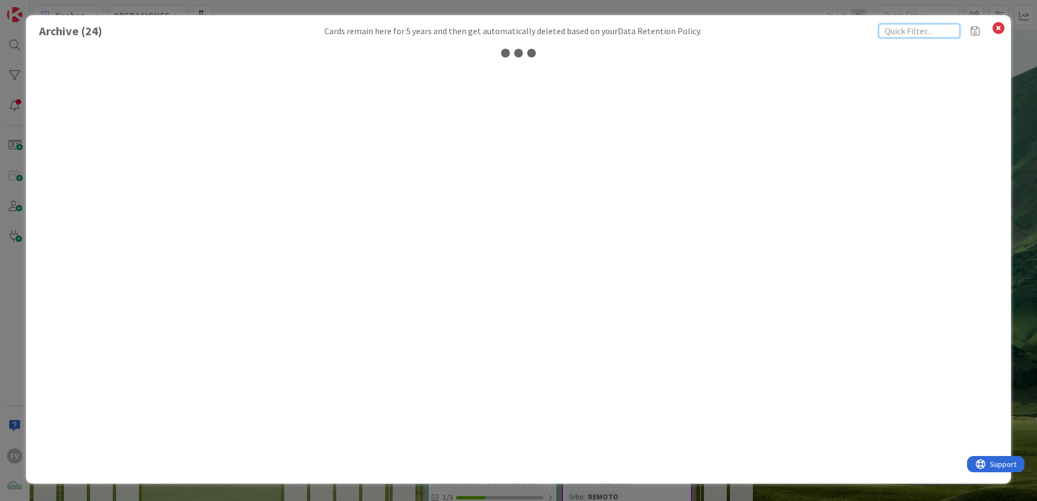
click at [909, 32] on input "text" at bounding box center [919, 31] width 81 height 14
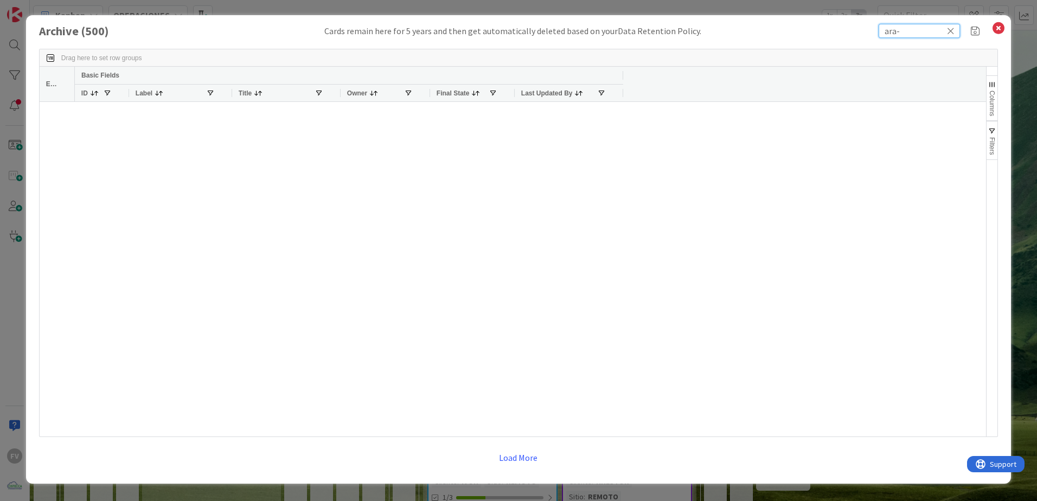
type input "ara-"
click at [516, 458] on button "Load More" at bounding box center [518, 458] width 53 height 20
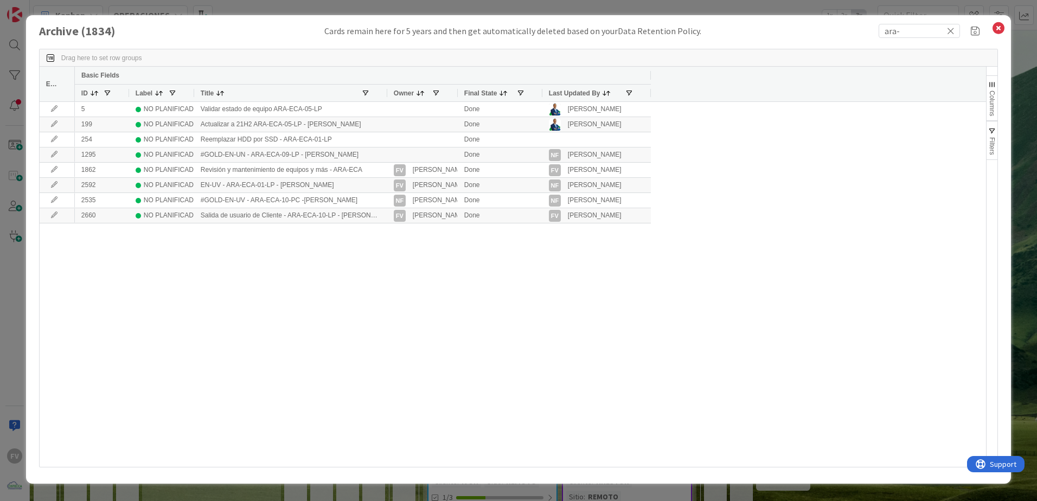
drag, startPoint x: 301, startPoint y: 95, endPoint x: 394, endPoint y: 100, distance: 94.0
click at [389, 100] on div at bounding box center [387, 93] width 4 height 17
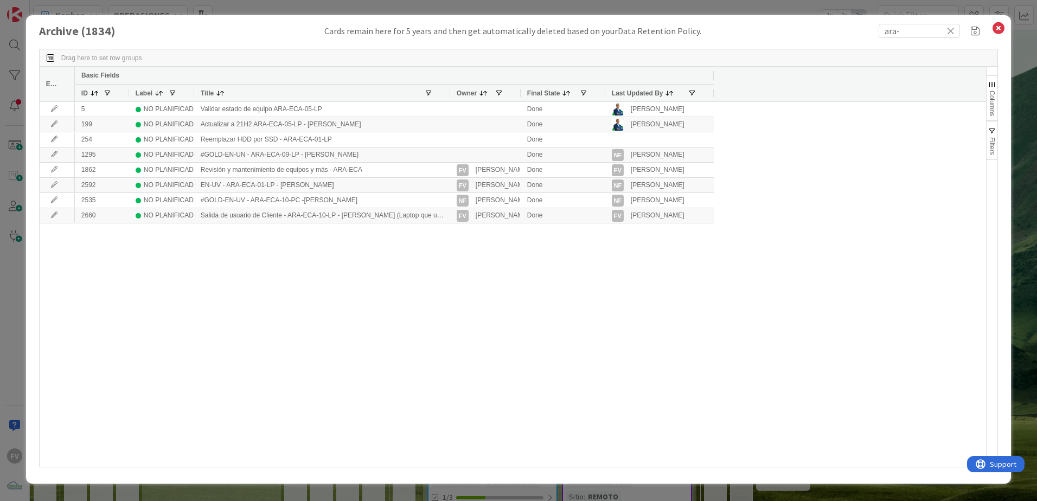
drag, startPoint x: 394, startPoint y: 94, endPoint x: 448, endPoint y: 94, distance: 53.7
click at [448, 94] on div at bounding box center [450, 93] width 4 height 17
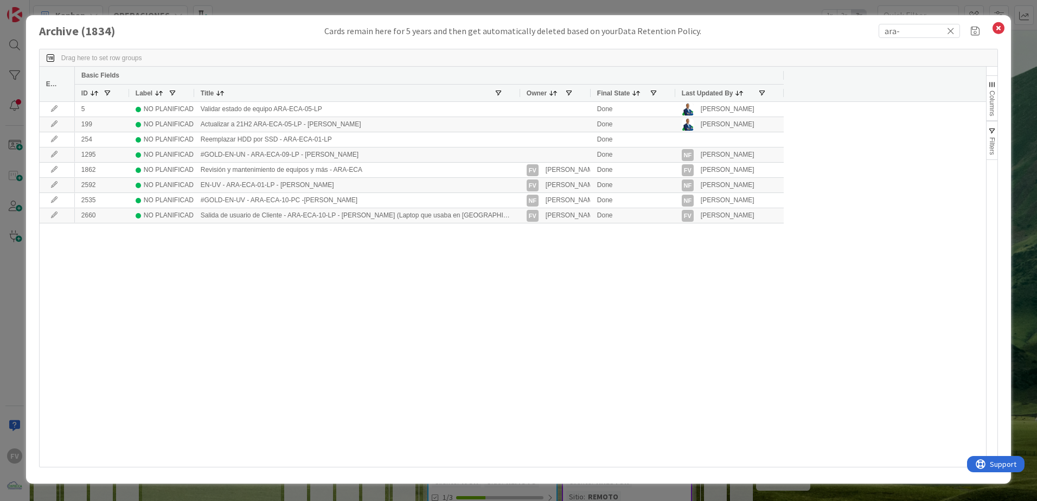
drag, startPoint x: 449, startPoint y: 94, endPoint x: 511, endPoint y: 102, distance: 62.9
click at [518, 99] on div at bounding box center [520, 93] width 4 height 17
